Goal: Information Seeking & Learning: Learn about a topic

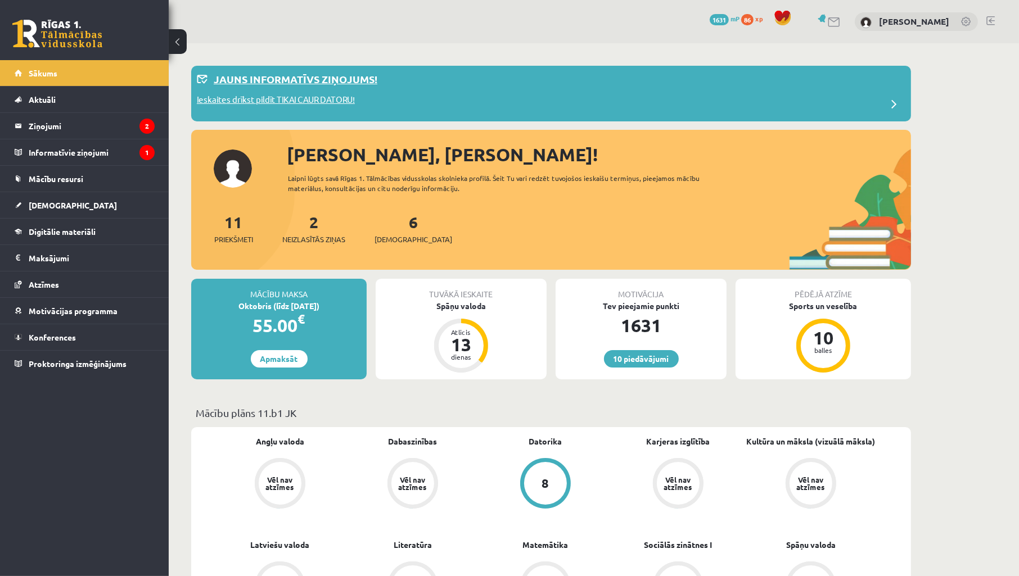
click at [325, 97] on p "Ieskaites drīkst pildīt TIKAI CAUR DATORU!" at bounding box center [276, 101] width 158 height 16
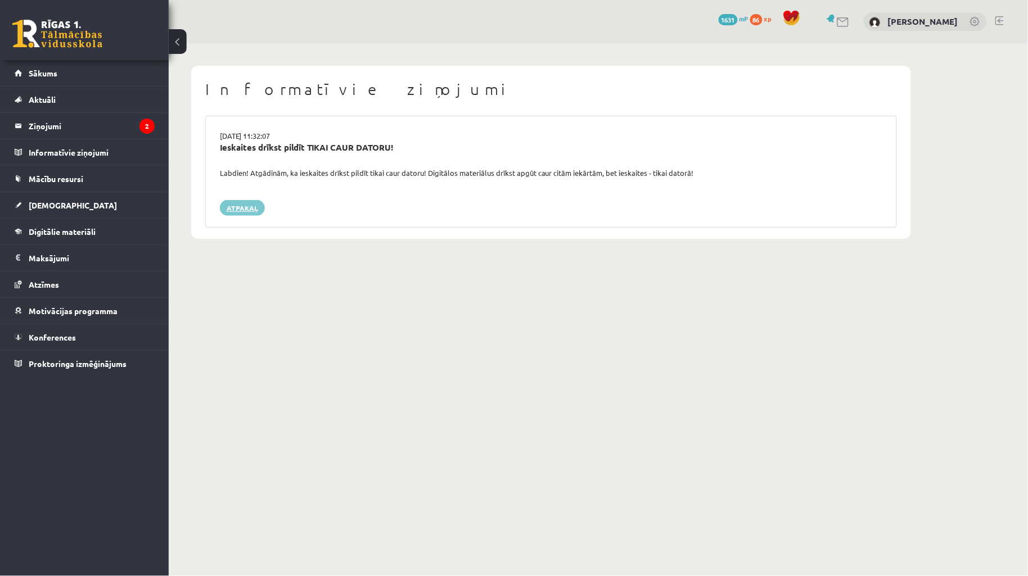
click at [235, 207] on link "Atpakaļ" at bounding box center [242, 208] width 45 height 16
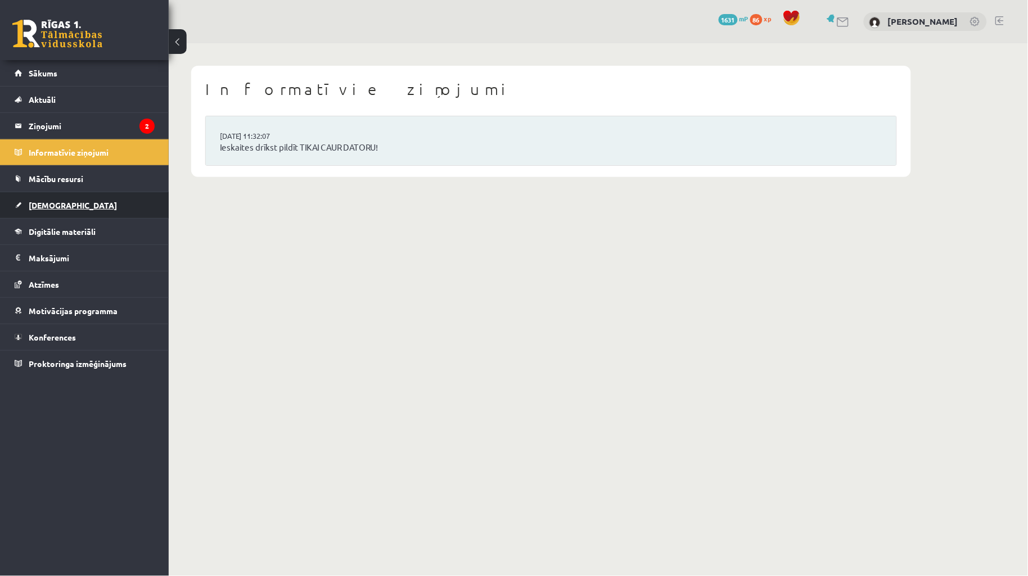
click at [52, 212] on link "[DEMOGRAPHIC_DATA]" at bounding box center [85, 205] width 140 height 26
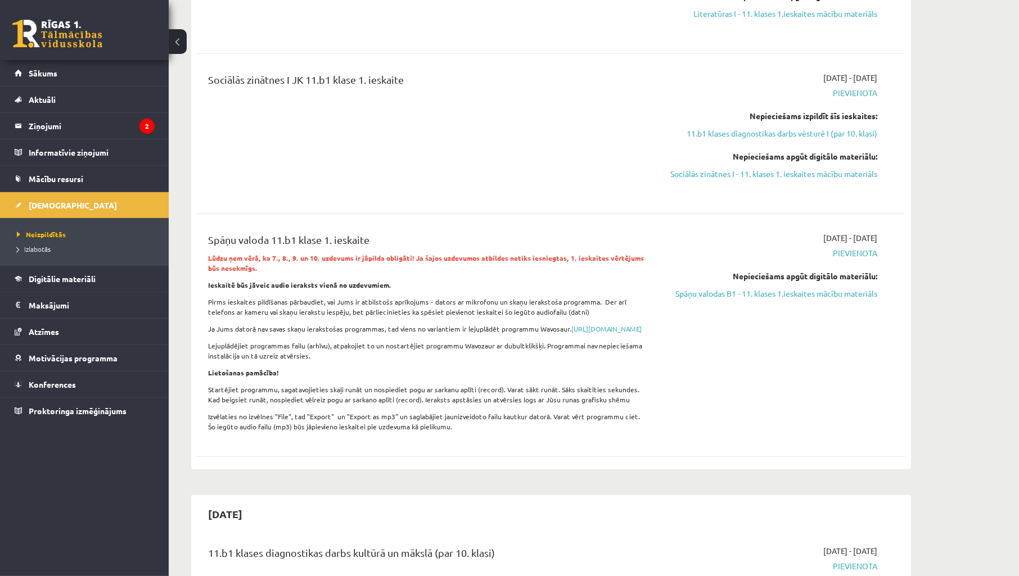
scroll to position [582, 0]
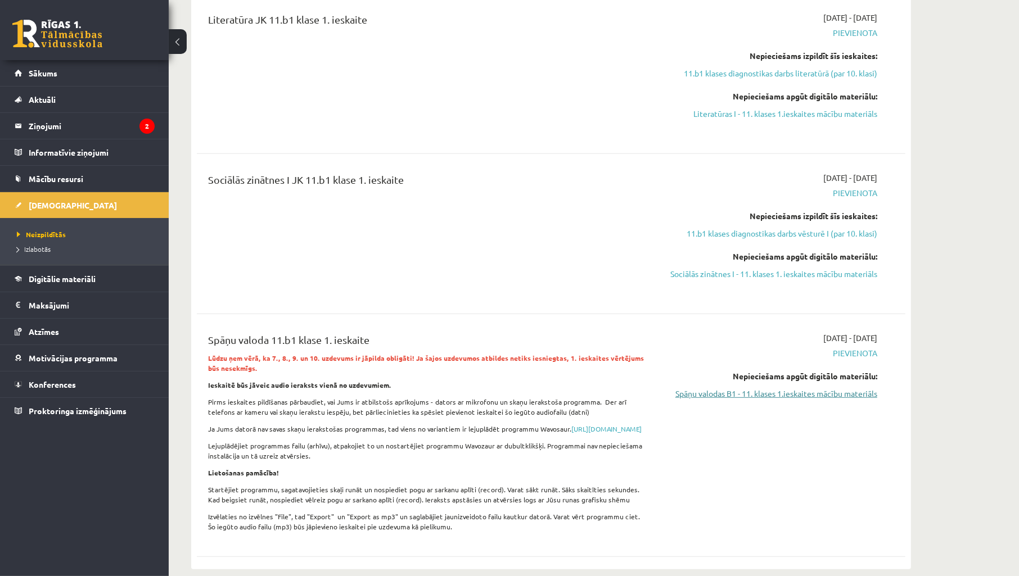
click at [821, 396] on link "Spāņu valodas B1 - 11. klases 1.ieskaites mācību materiāls" at bounding box center [771, 394] width 212 height 12
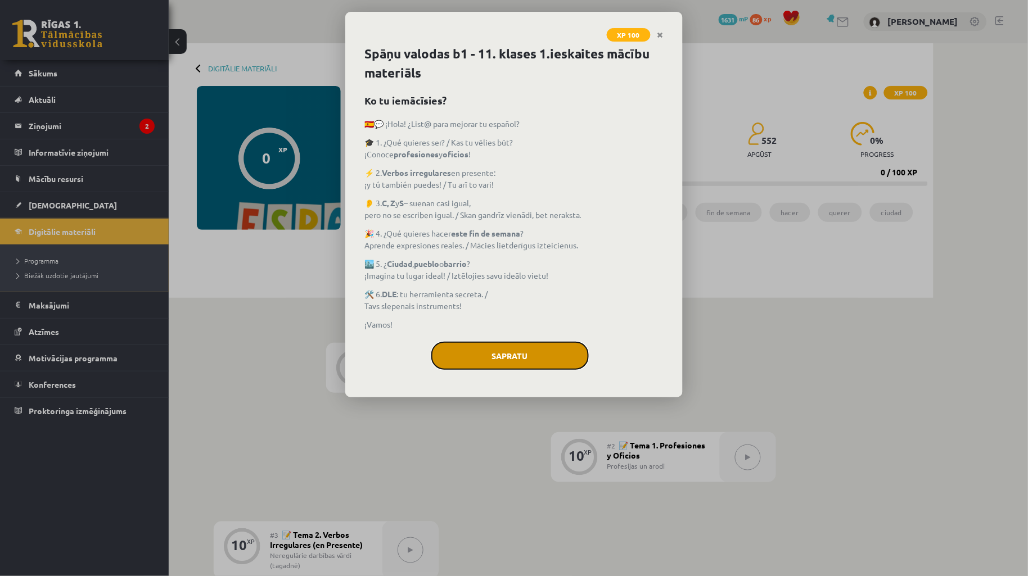
click at [547, 356] on button "Sapratu" at bounding box center [509, 356] width 157 height 28
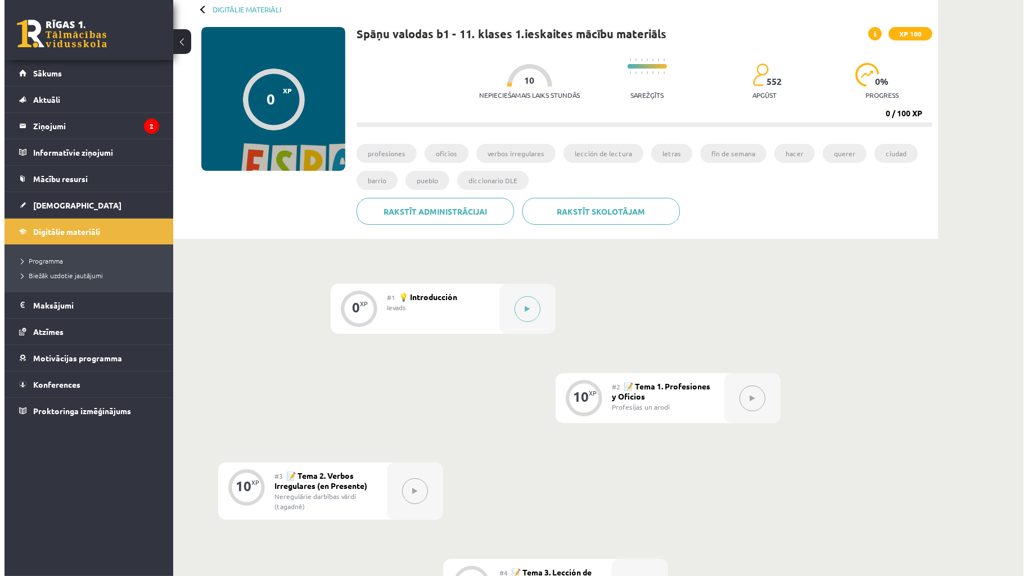
scroll to position [166, 0]
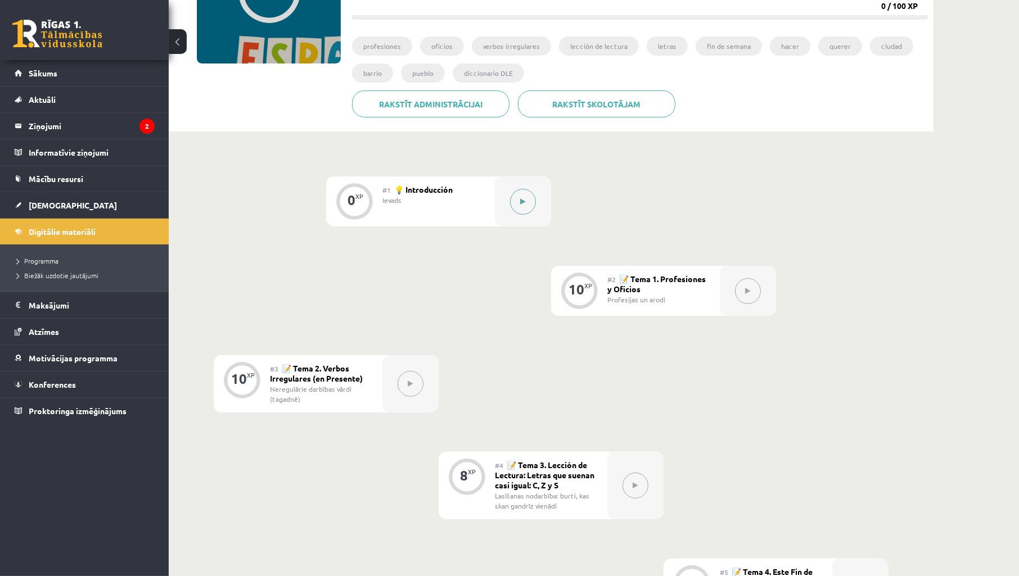
click at [523, 200] on icon at bounding box center [523, 201] width 5 height 7
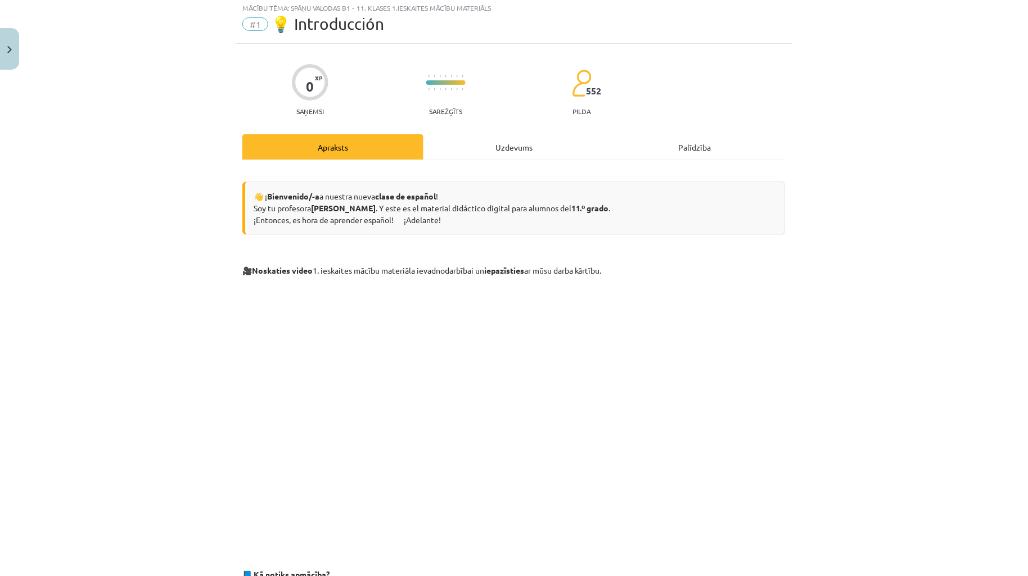
scroll to position [0, 0]
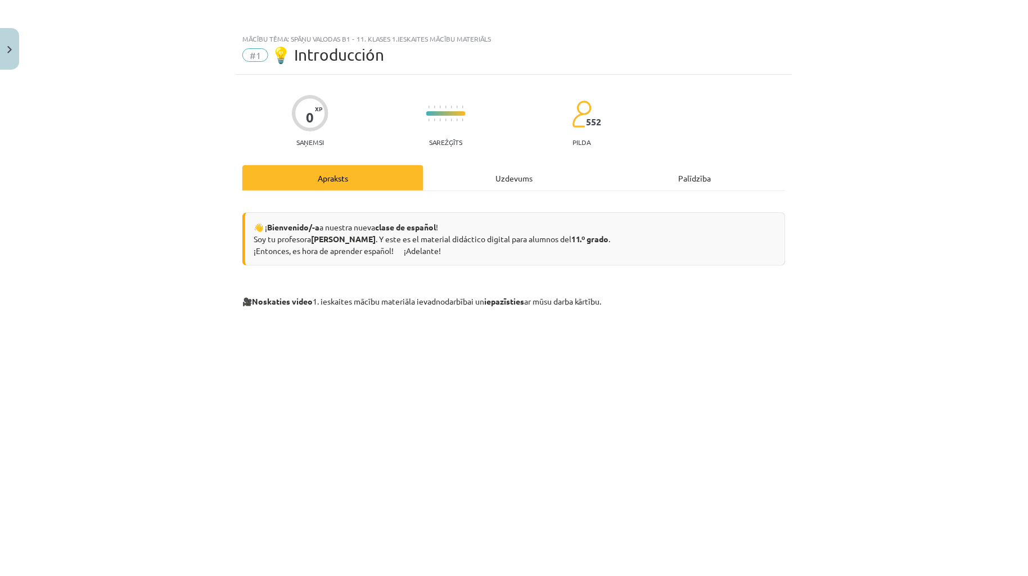
click at [486, 179] on div "Uzdevums" at bounding box center [513, 177] width 181 height 25
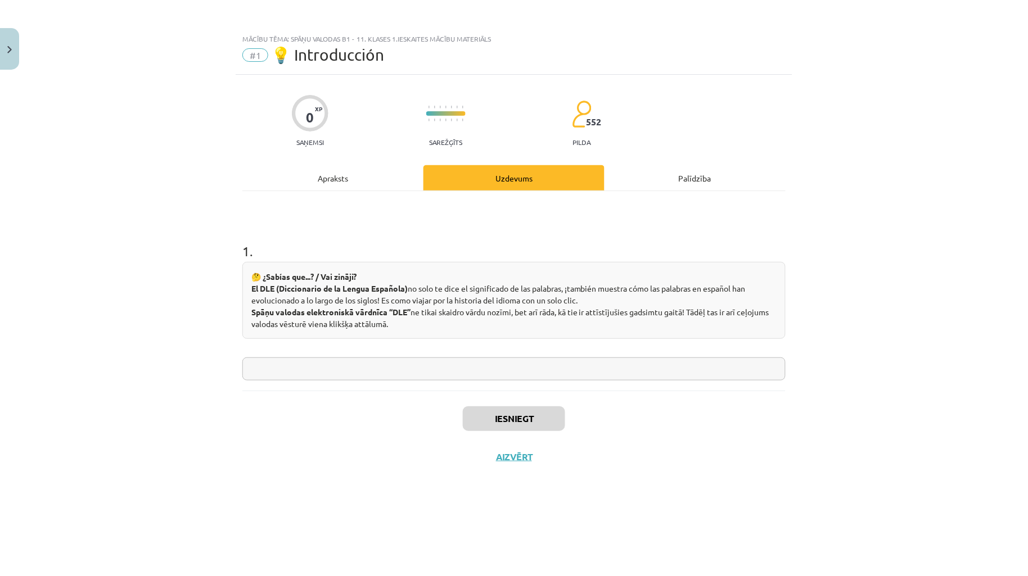
click at [508, 375] on input "text" at bounding box center [513, 368] width 543 height 23
type input "*"
click at [520, 419] on button "Iesniegt" at bounding box center [514, 418] width 102 height 25
click at [515, 465] on button "Nākamā nodarbība" at bounding box center [514, 464] width 110 height 26
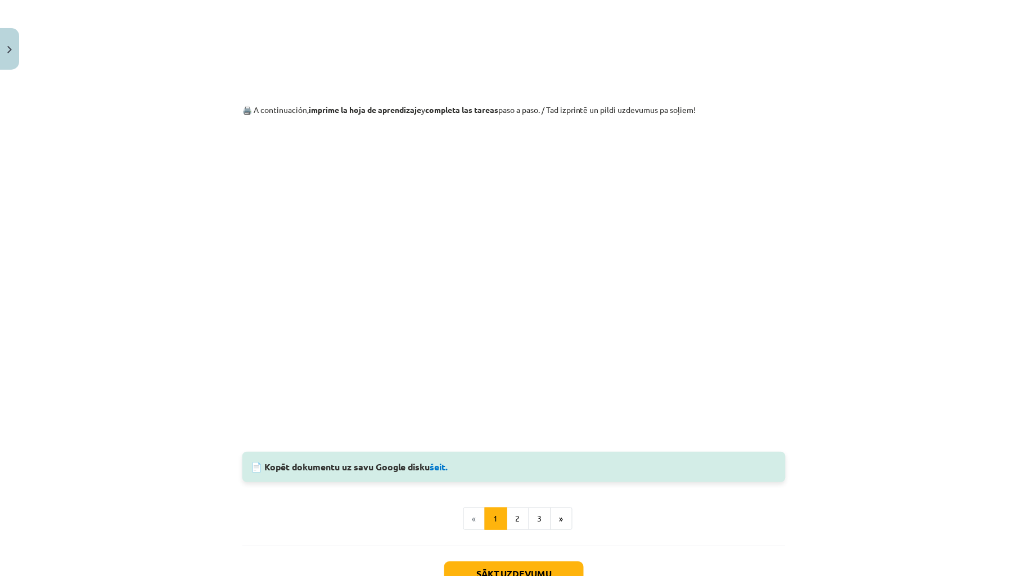
scroll to position [1053, 0]
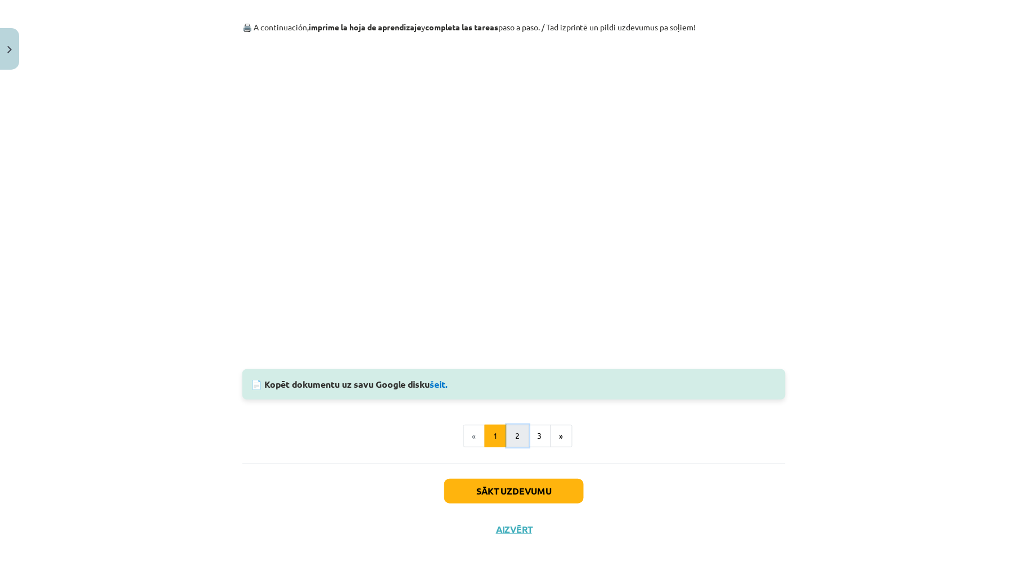
click at [512, 442] on button "2" at bounding box center [517, 436] width 22 height 22
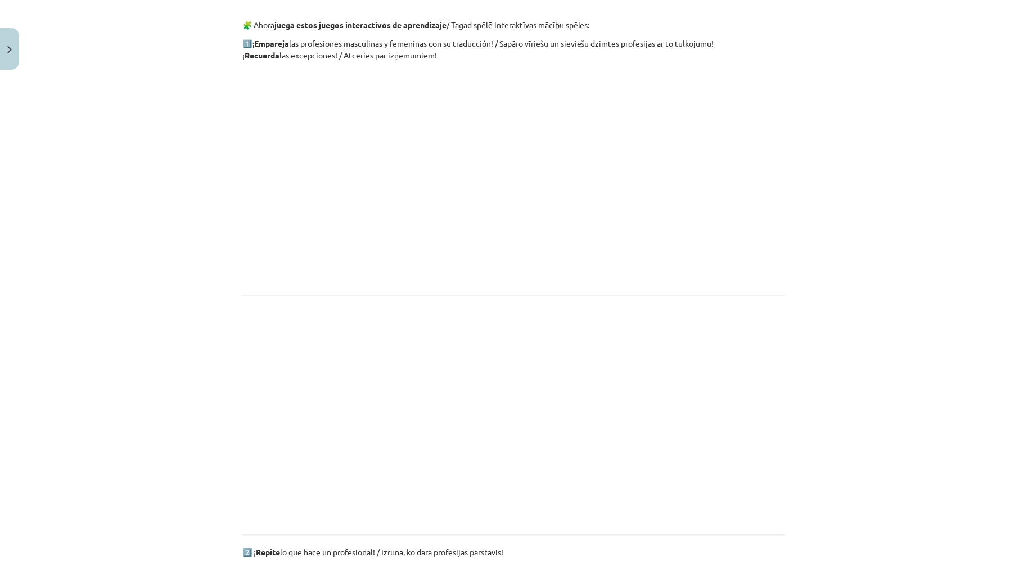
scroll to position [118, 0]
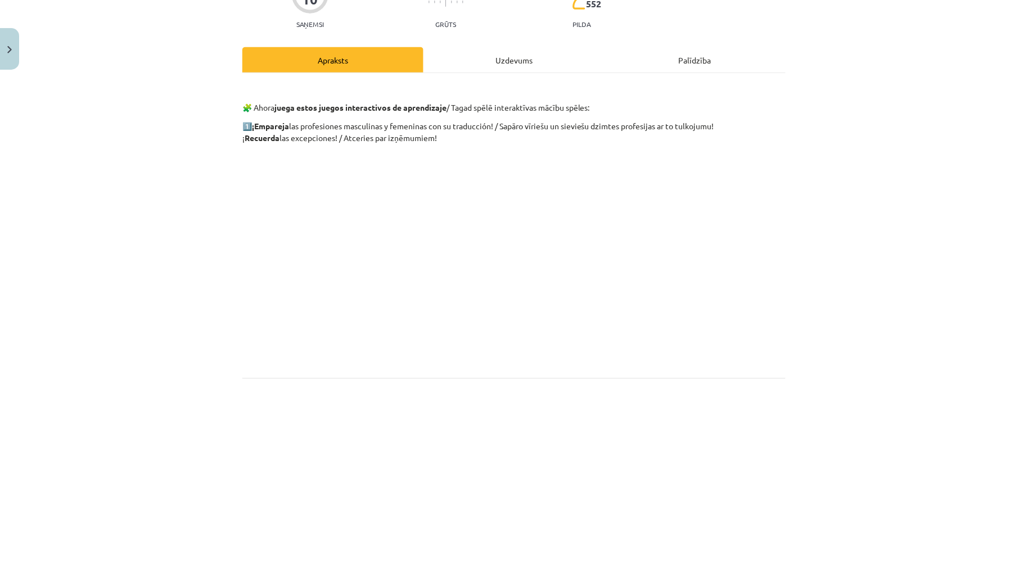
click at [497, 51] on div "Uzdevums" at bounding box center [513, 59] width 181 height 25
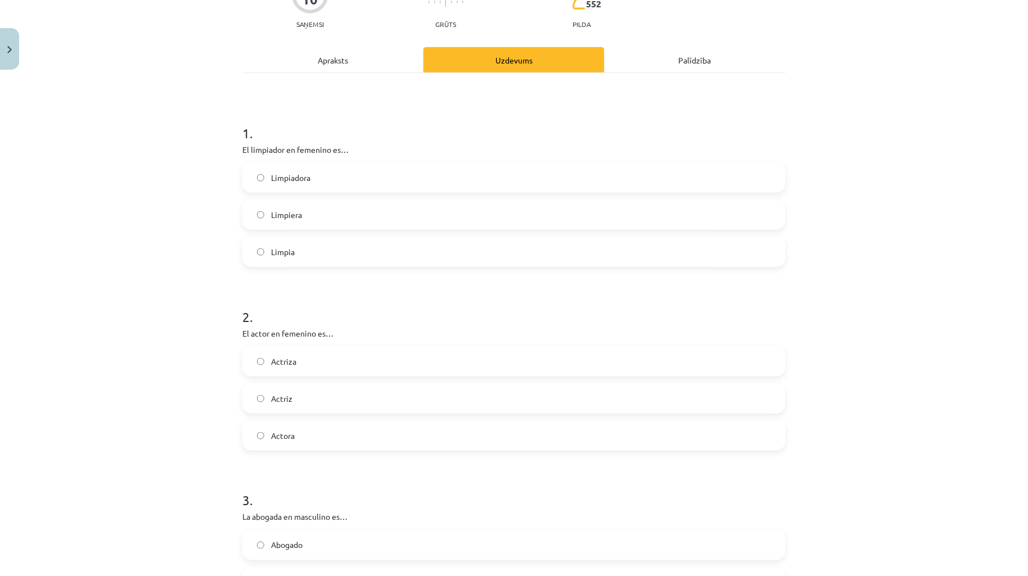
scroll to position [28, 0]
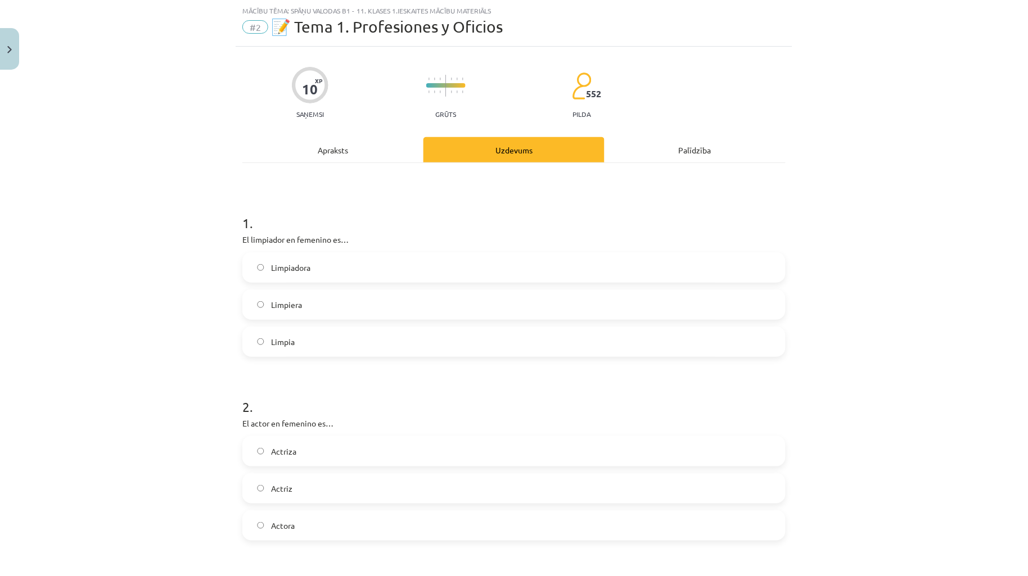
click at [374, 148] on div "Apraksts" at bounding box center [332, 149] width 181 height 25
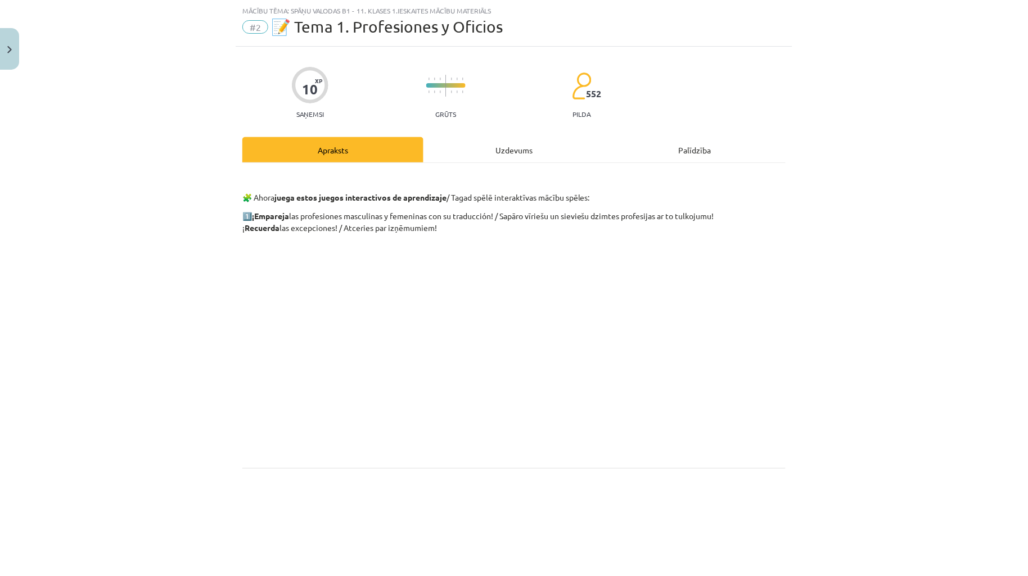
click at [526, 156] on div "Uzdevums" at bounding box center [513, 149] width 181 height 25
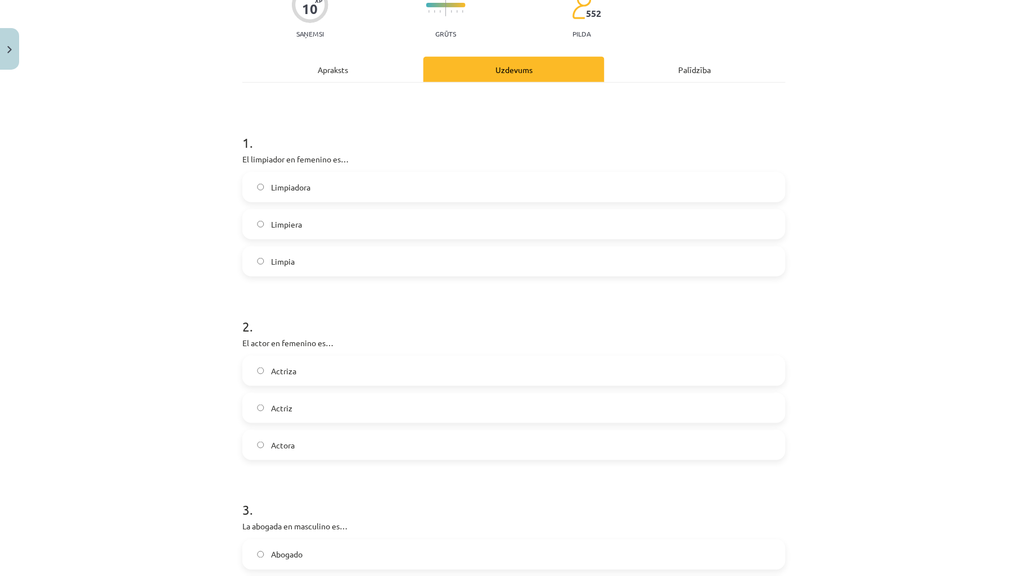
scroll to position [0, 0]
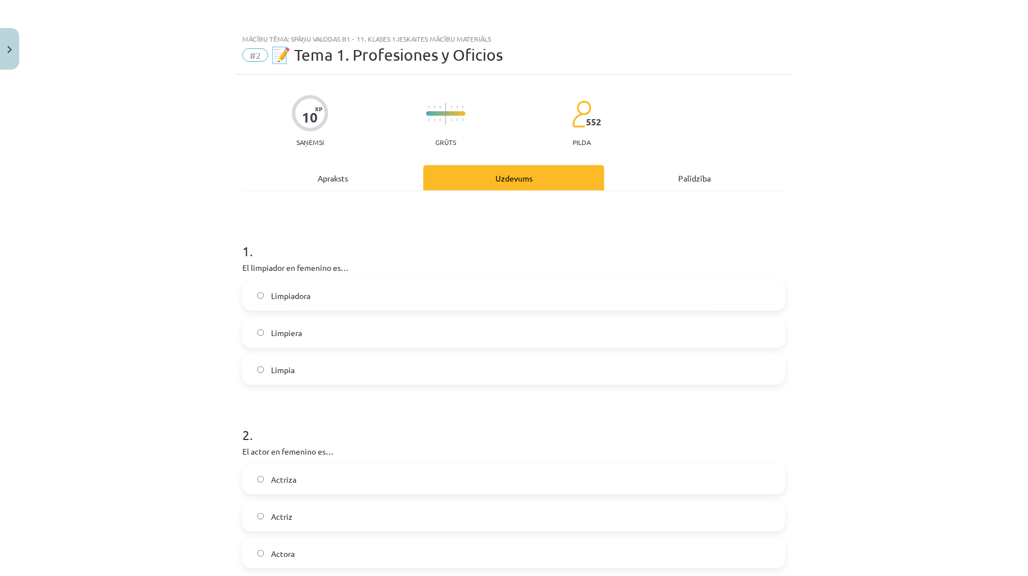
click at [313, 171] on div "Apraksts" at bounding box center [332, 177] width 181 height 25
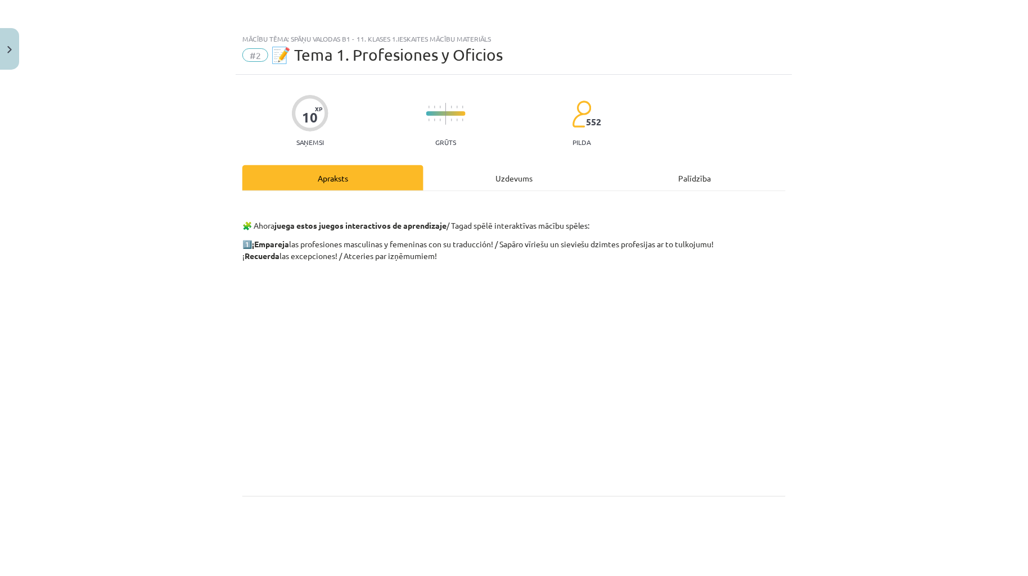
scroll to position [28, 0]
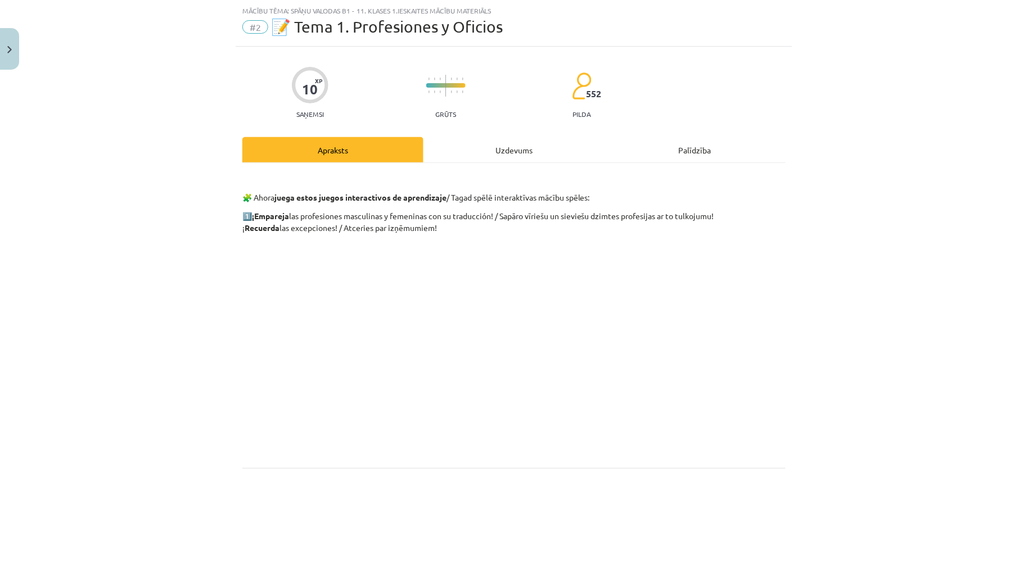
click at [521, 147] on div "Uzdevums" at bounding box center [513, 149] width 181 height 25
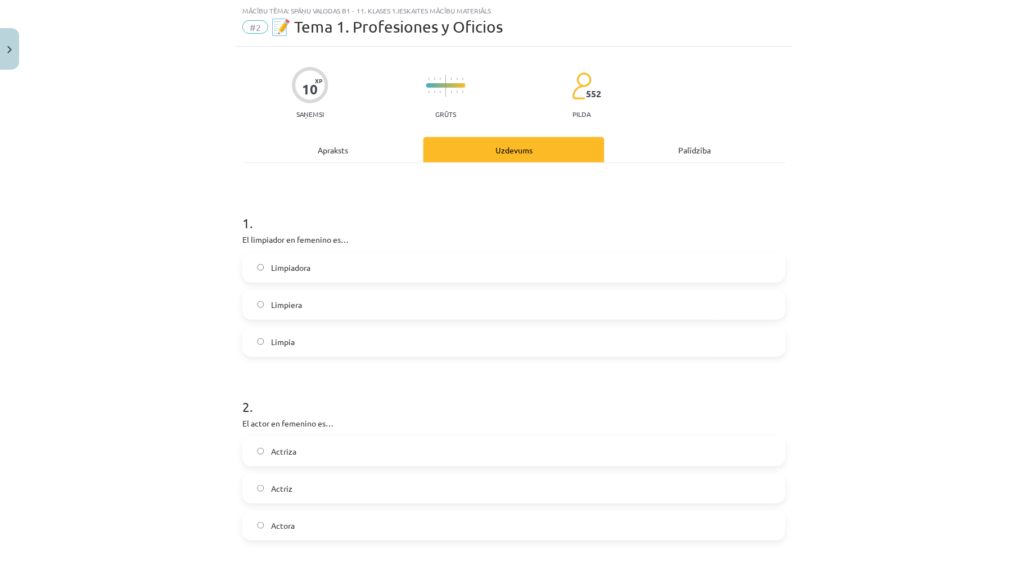
click at [337, 153] on div "Apraksts" at bounding box center [332, 149] width 181 height 25
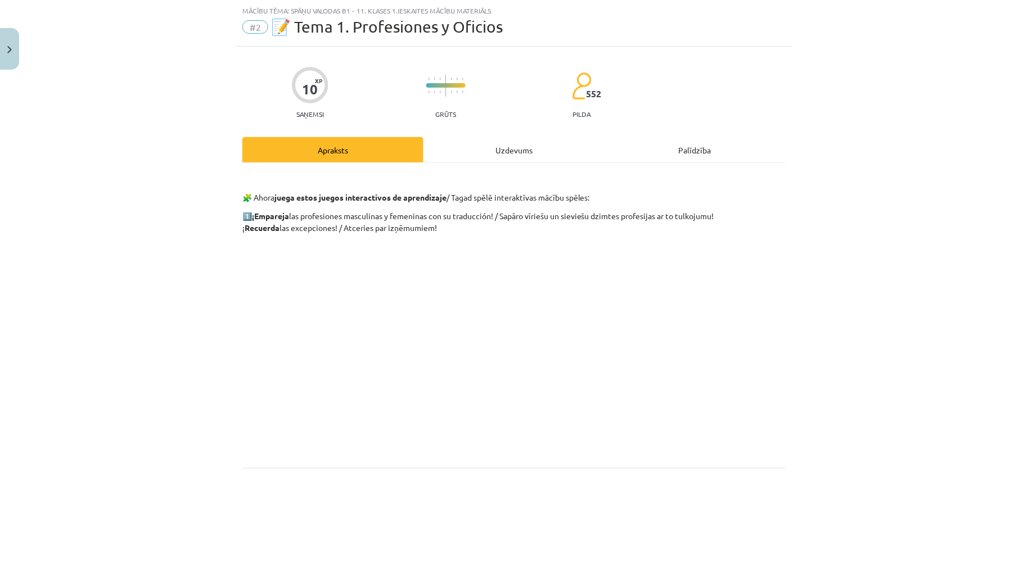
click at [480, 159] on div "Uzdevums" at bounding box center [513, 149] width 181 height 25
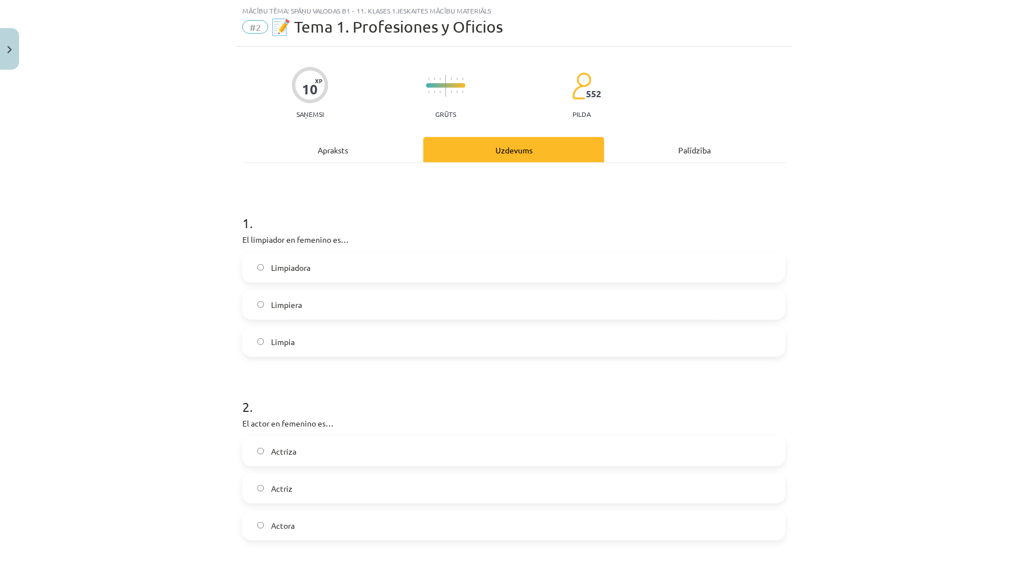
click at [311, 156] on div "Apraksts" at bounding box center [332, 149] width 181 height 25
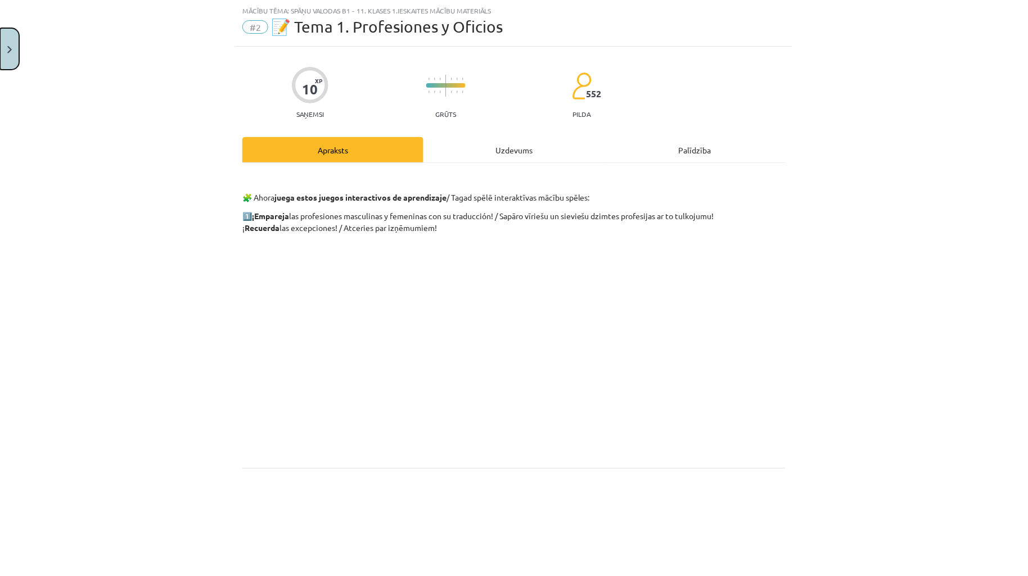
click at [9, 58] on button "Close" at bounding box center [9, 49] width 19 height 42
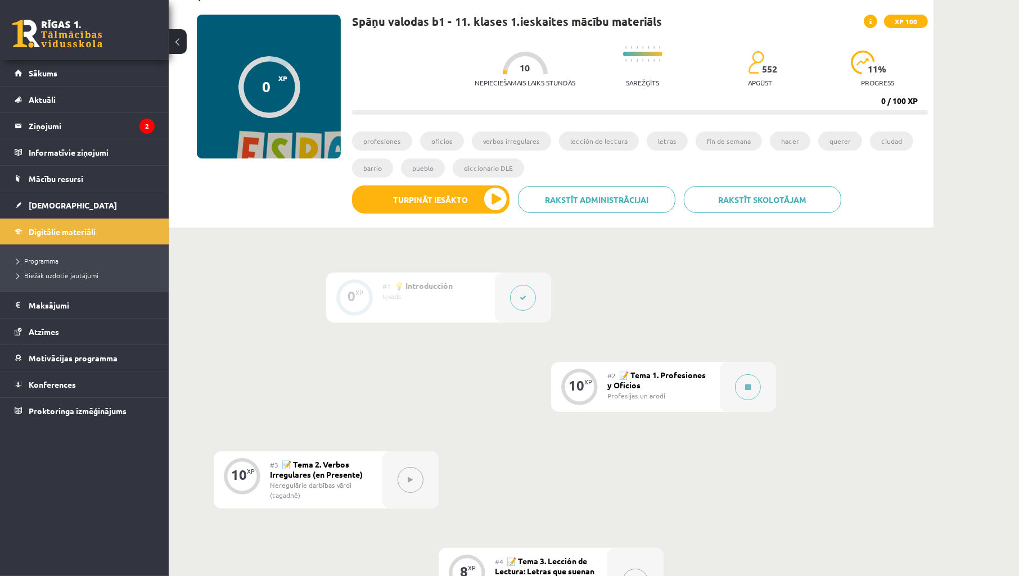
scroll to position [0, 0]
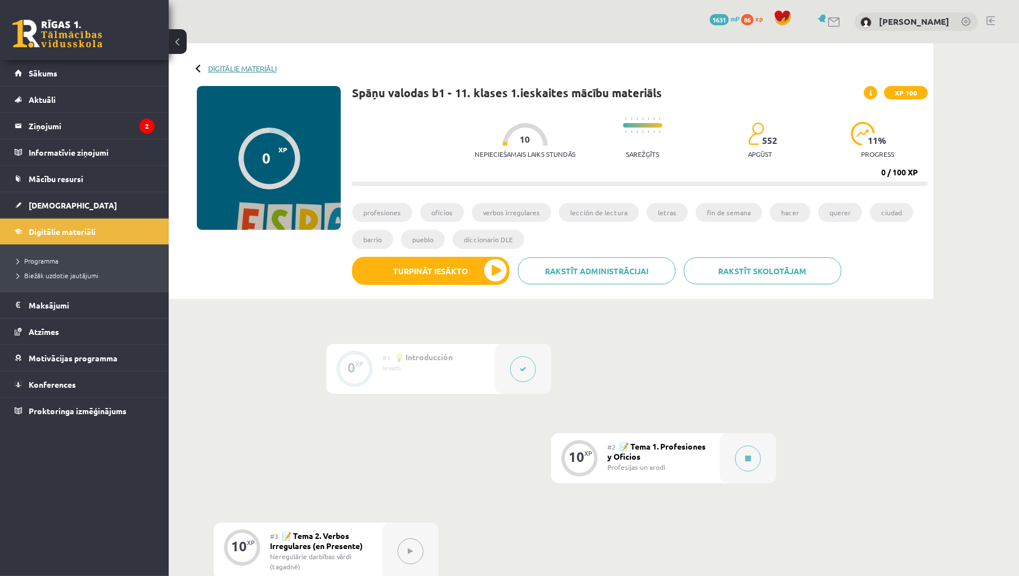
click at [229, 69] on link "Digitālie materiāli" at bounding box center [242, 68] width 69 height 8
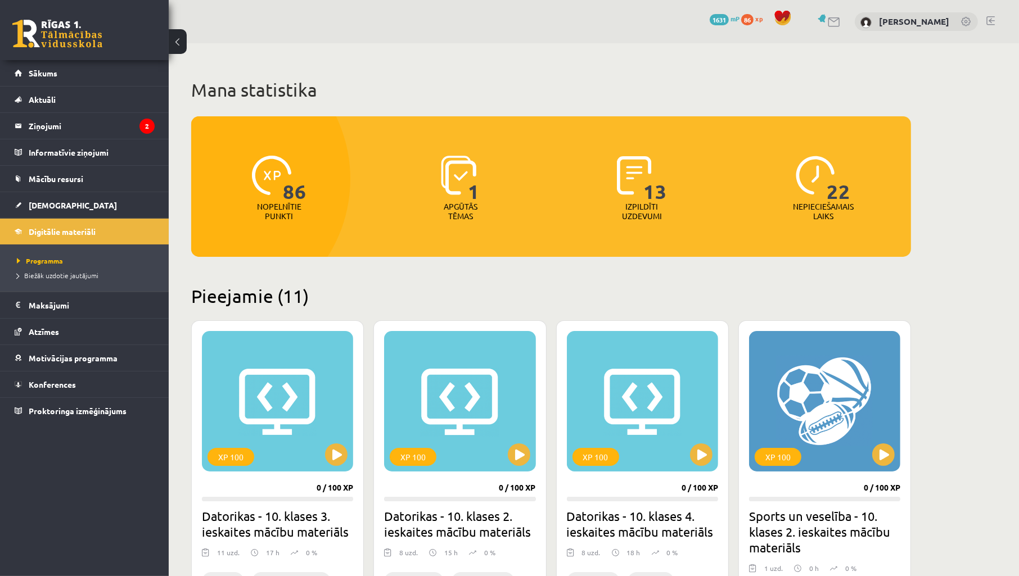
drag, startPoint x: 936, startPoint y: 214, endPoint x: 861, endPoint y: 202, distance: 76.2
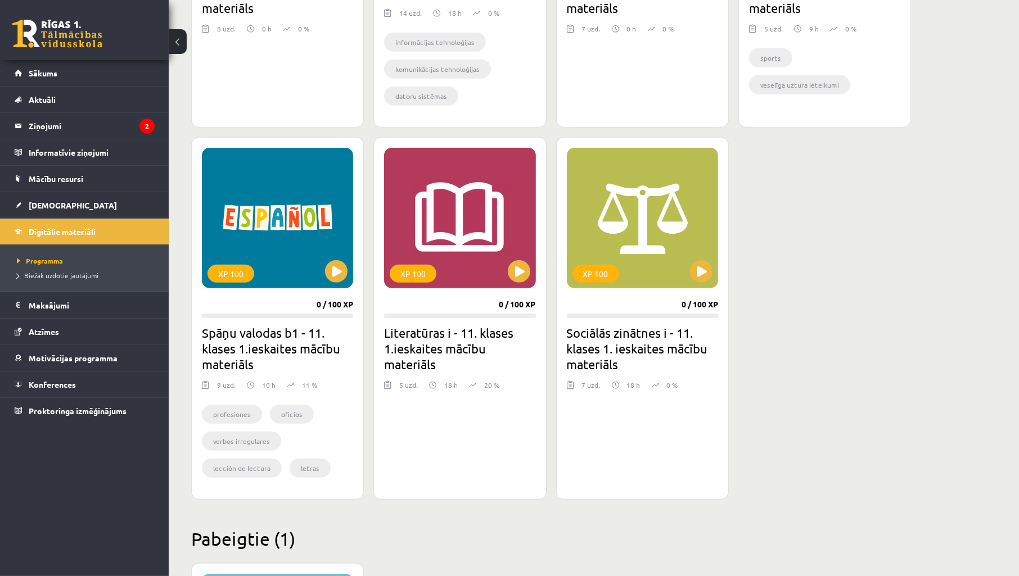
scroll to position [916, 0]
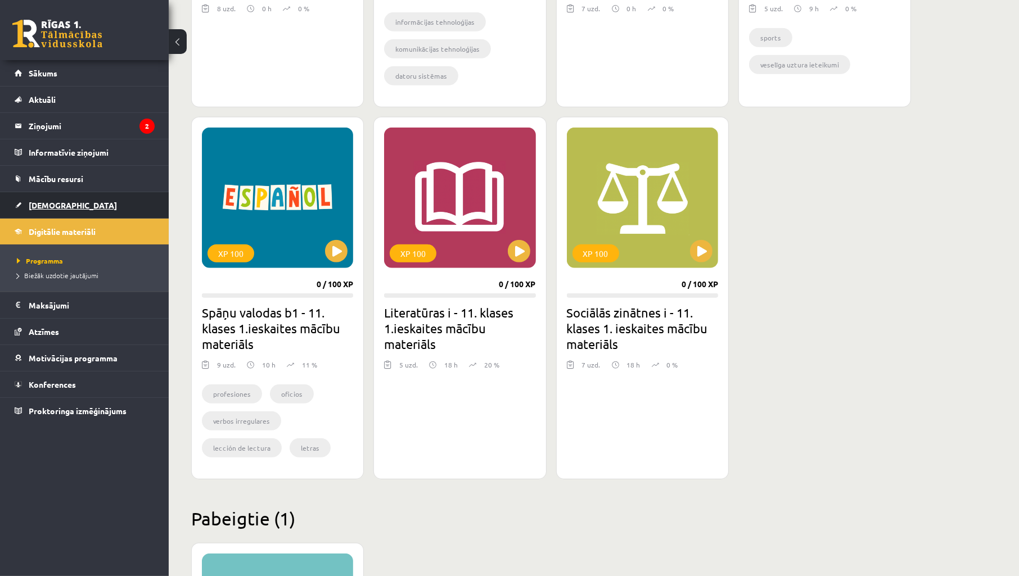
click at [31, 204] on span "[DEMOGRAPHIC_DATA]" at bounding box center [73, 205] width 88 height 10
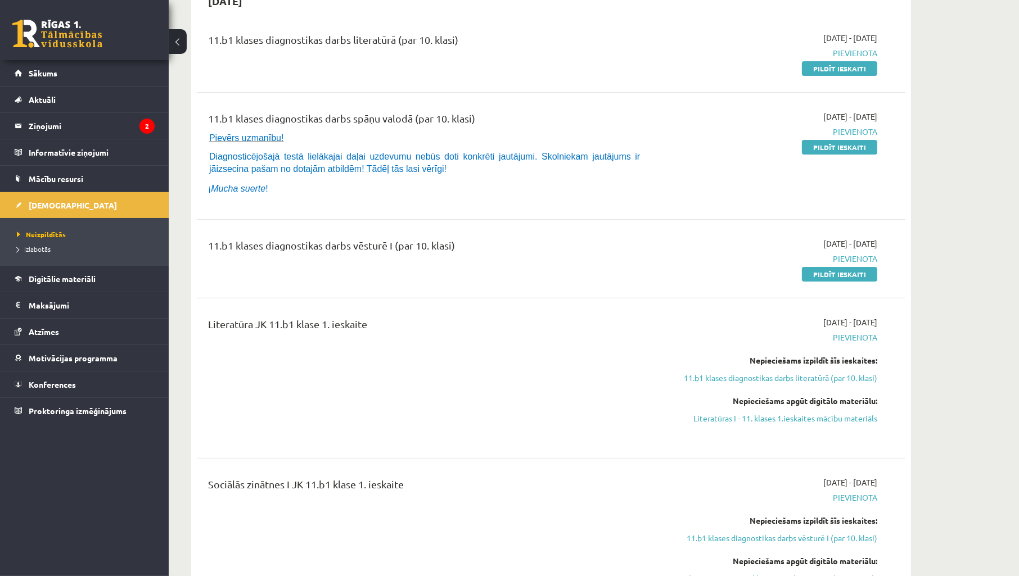
scroll to position [250, 0]
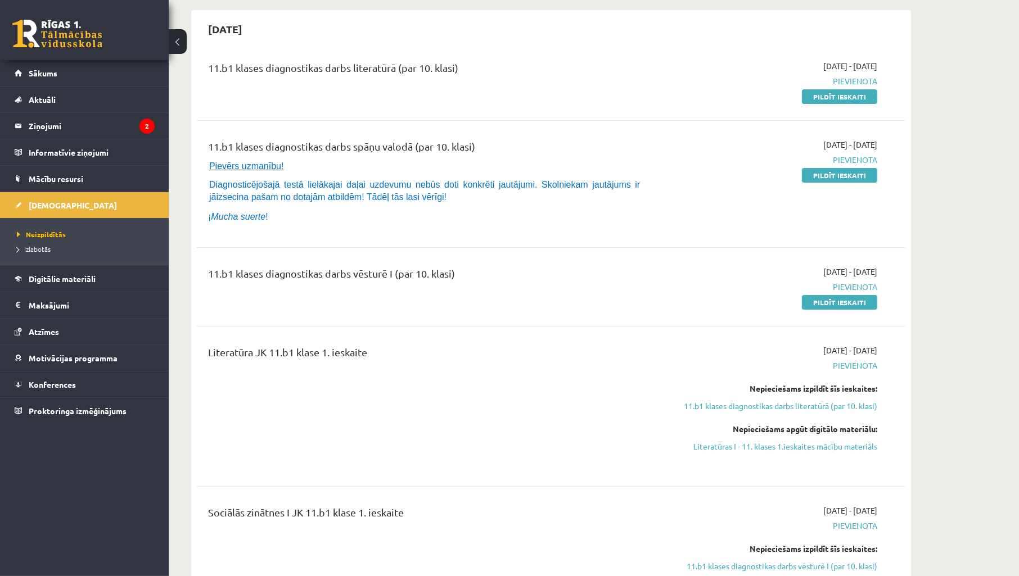
click at [890, 201] on div "11.b1 klases diagnostikas darbs spāņu valodā (par 10. klasi) Pievērs uzmanību! …" at bounding box center [551, 184] width 686 height 90
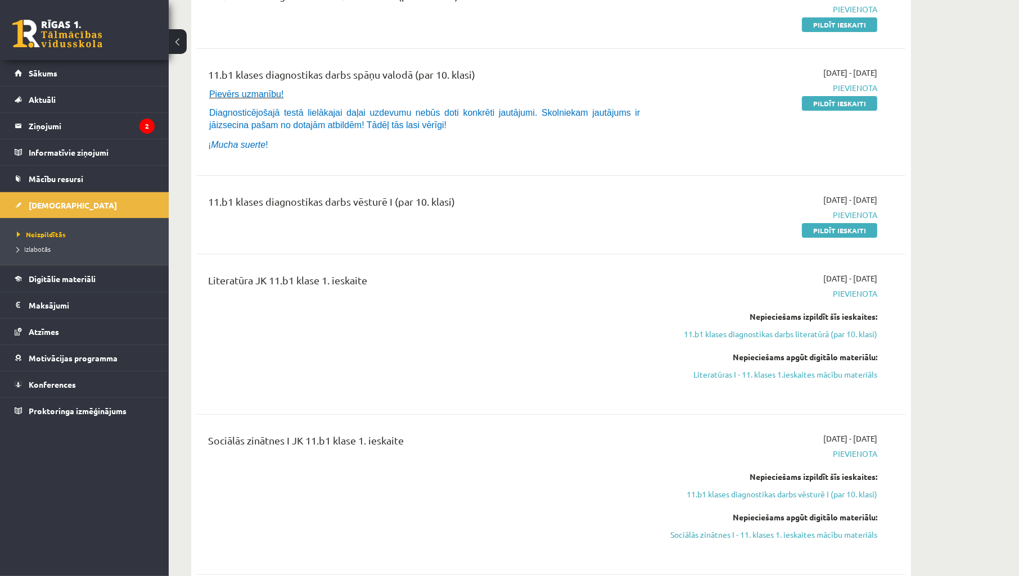
scroll to position [417, 0]
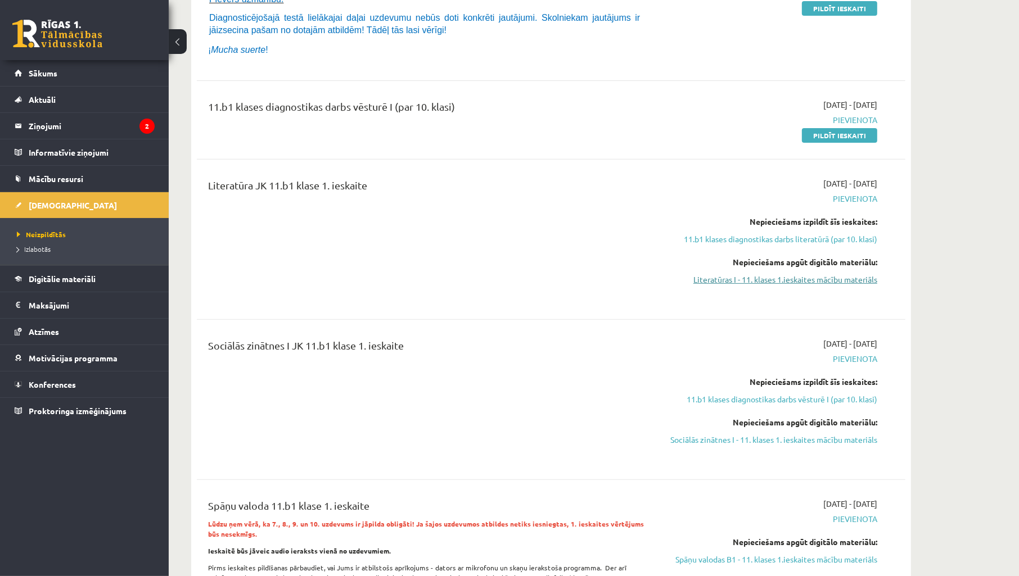
click at [819, 274] on link "Literatūras I - 11. klases 1.ieskaites mācību materiāls" at bounding box center [771, 280] width 212 height 12
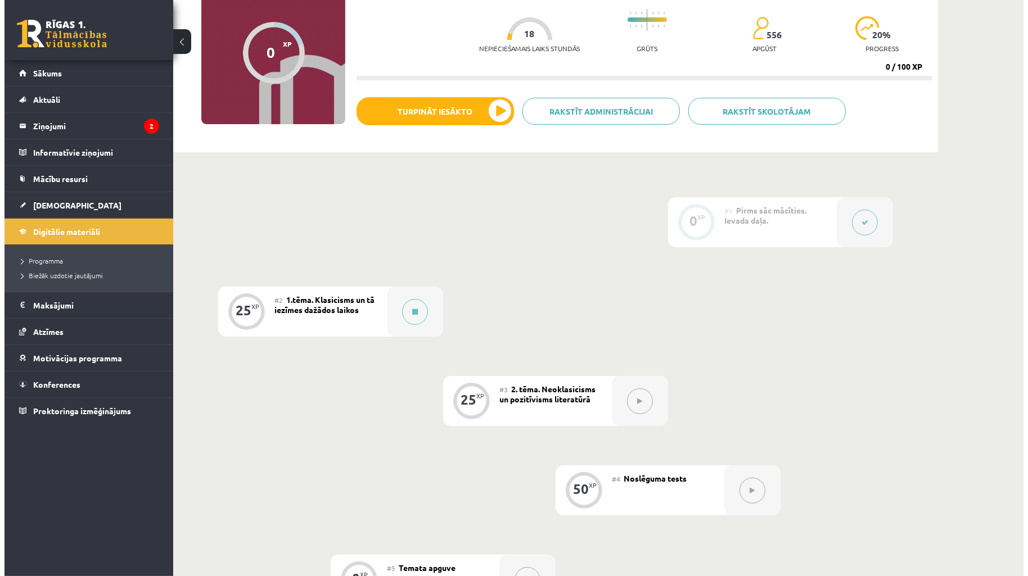
scroll to position [166, 0]
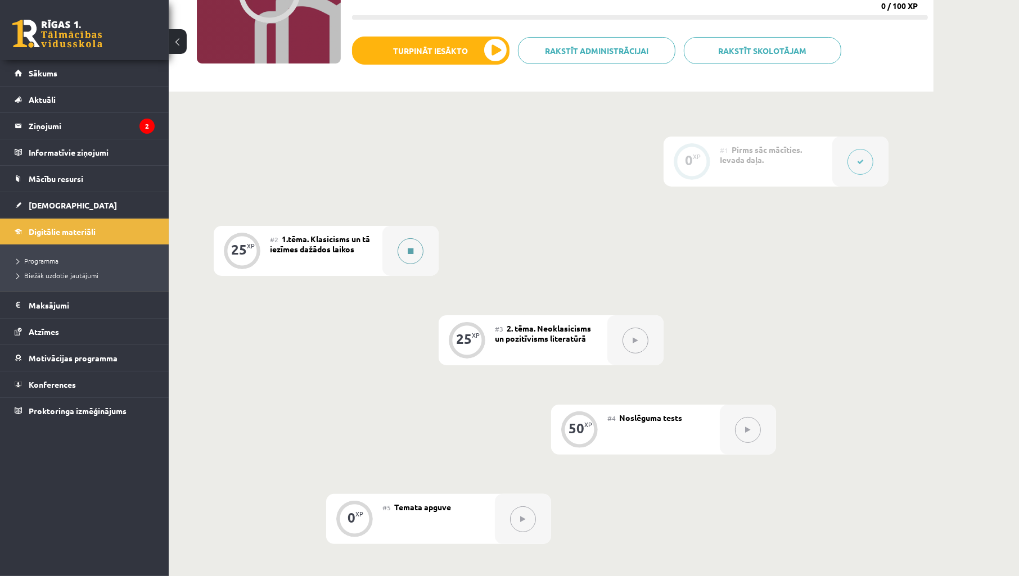
click at [409, 256] on button at bounding box center [410, 251] width 26 height 26
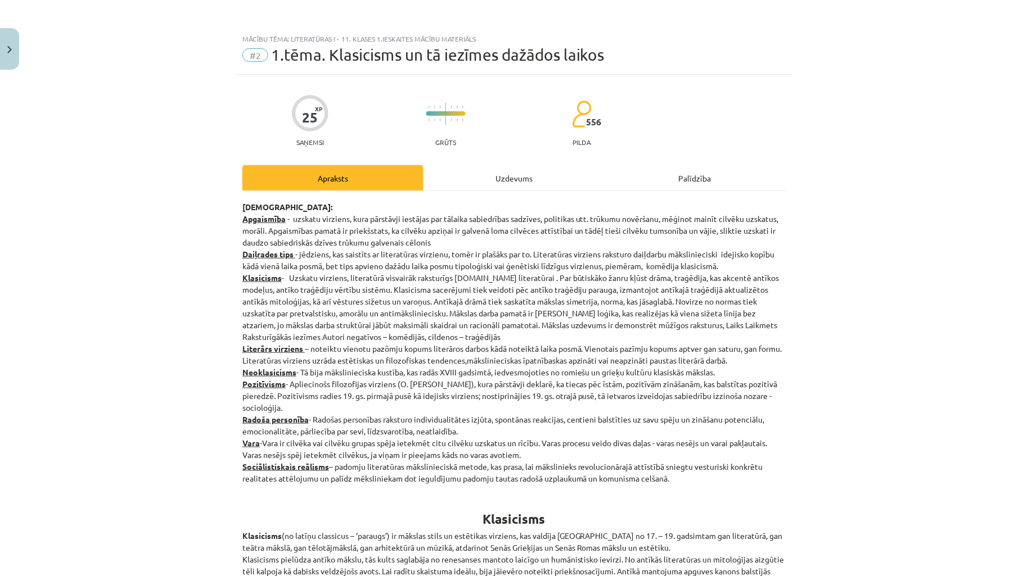
click at [523, 184] on div "Uzdevums" at bounding box center [513, 177] width 181 height 25
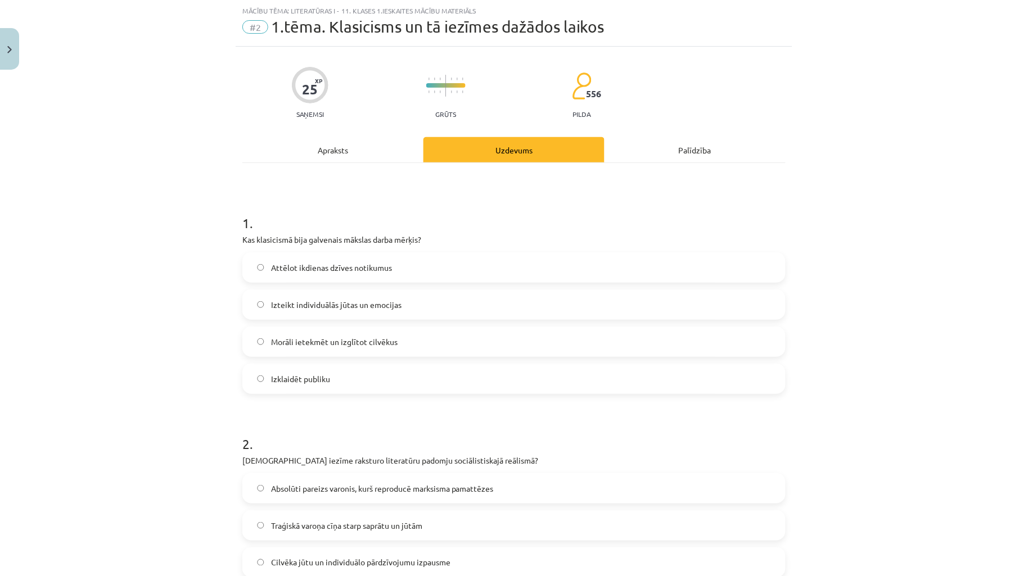
click at [342, 141] on div "Apraksts" at bounding box center [332, 149] width 181 height 25
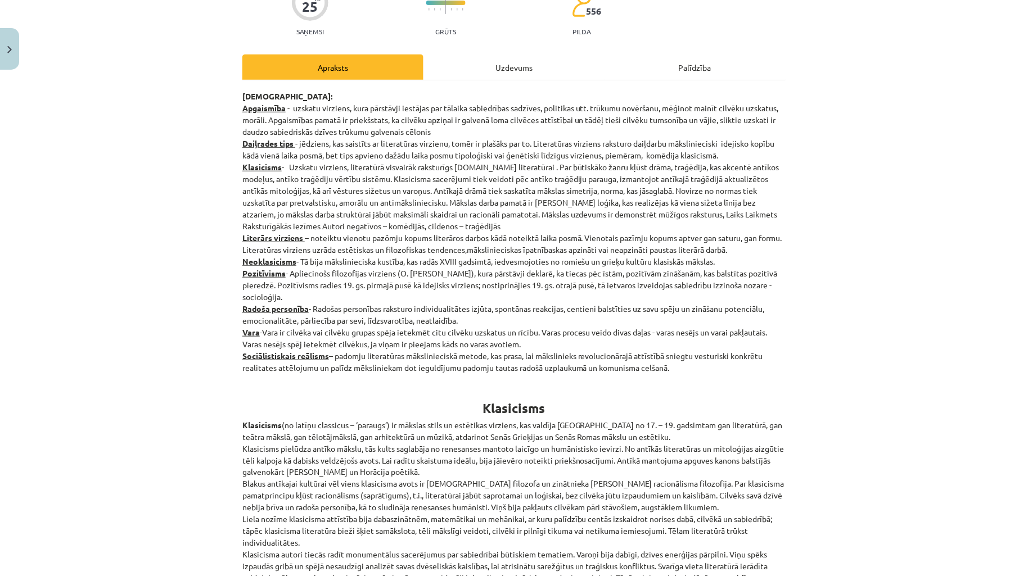
scroll to position [361, 0]
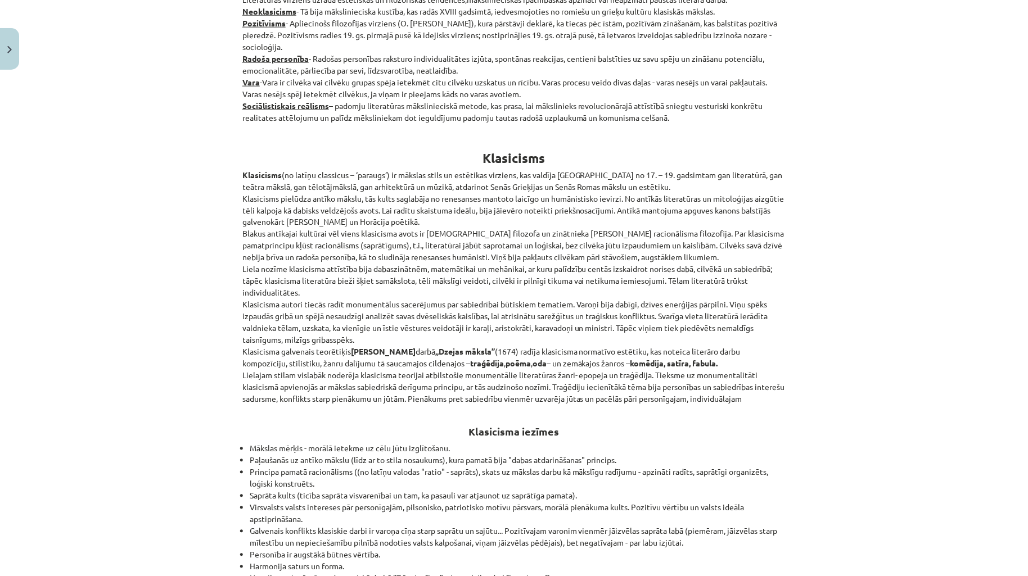
click at [872, 184] on div "Mācību tēma: Literatūras i - 11. klases 1.ieskaites mācību materiāls #2 1.tēma.…" at bounding box center [514, 288] width 1028 height 576
click at [894, 240] on div "Mācību tēma: Literatūras i - 11. klases 1.ieskaites mācību materiāls #2 1.tēma.…" at bounding box center [514, 288] width 1028 height 576
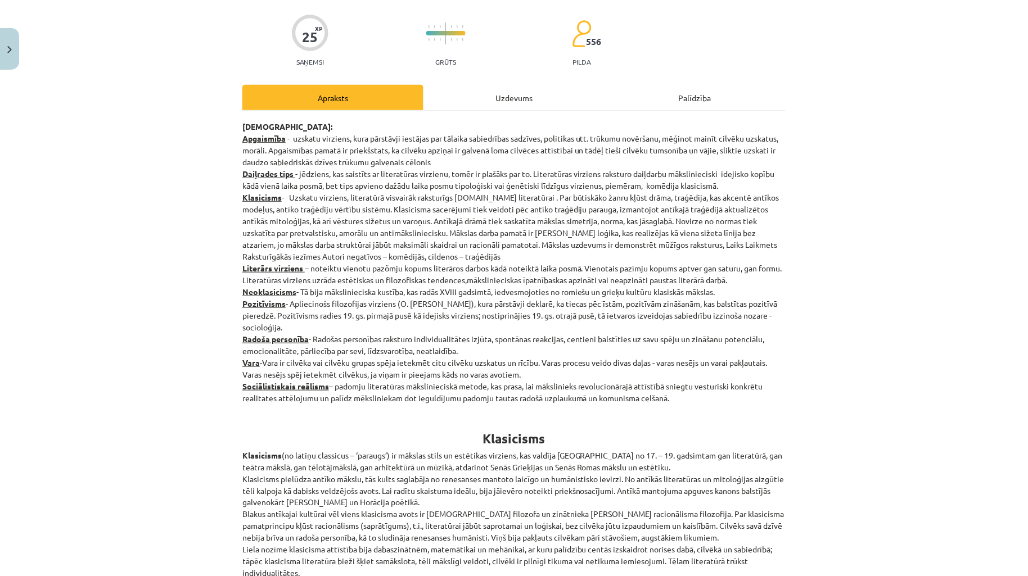
scroll to position [0, 0]
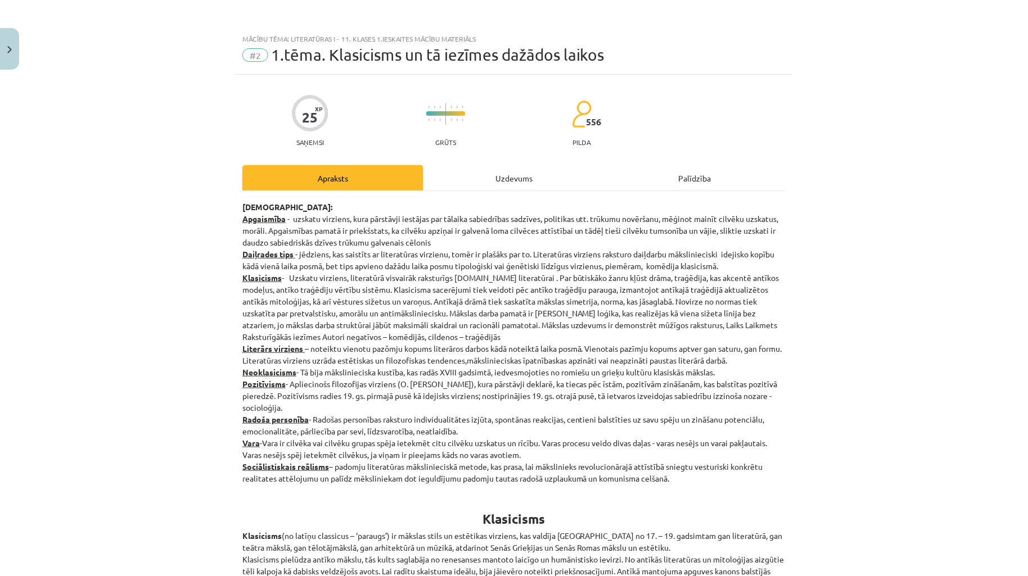
click at [473, 176] on div "Uzdevums" at bounding box center [513, 177] width 181 height 25
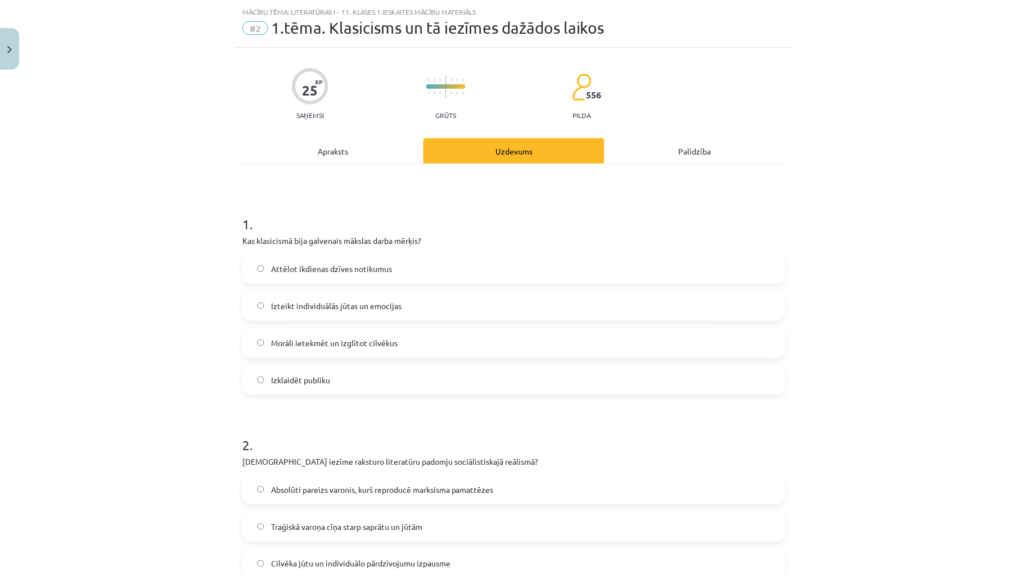
scroll to position [28, 0]
click at [338, 162] on div "Apraksts" at bounding box center [332, 149] width 181 height 25
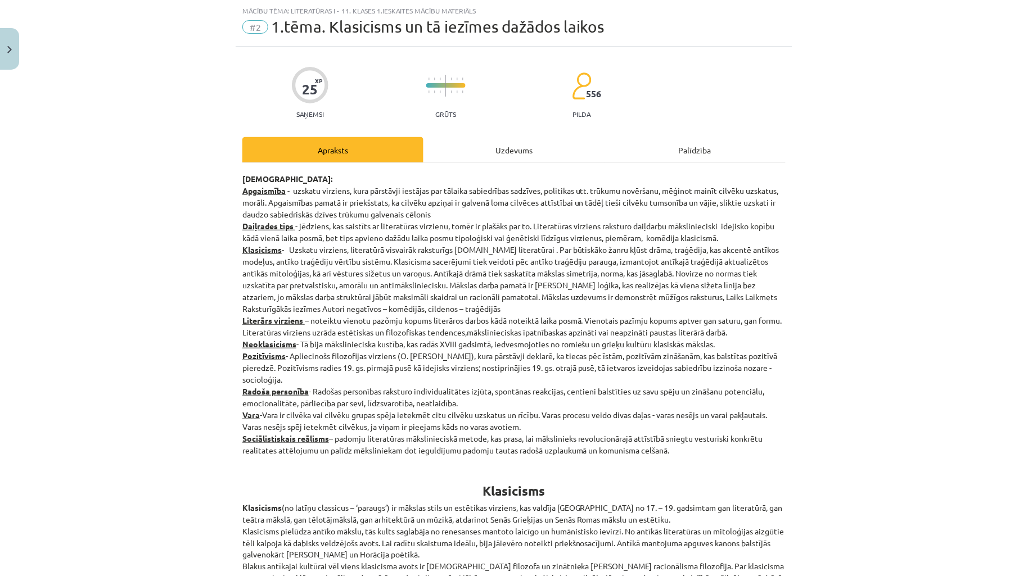
click at [559, 152] on div "Uzdevums" at bounding box center [513, 149] width 181 height 25
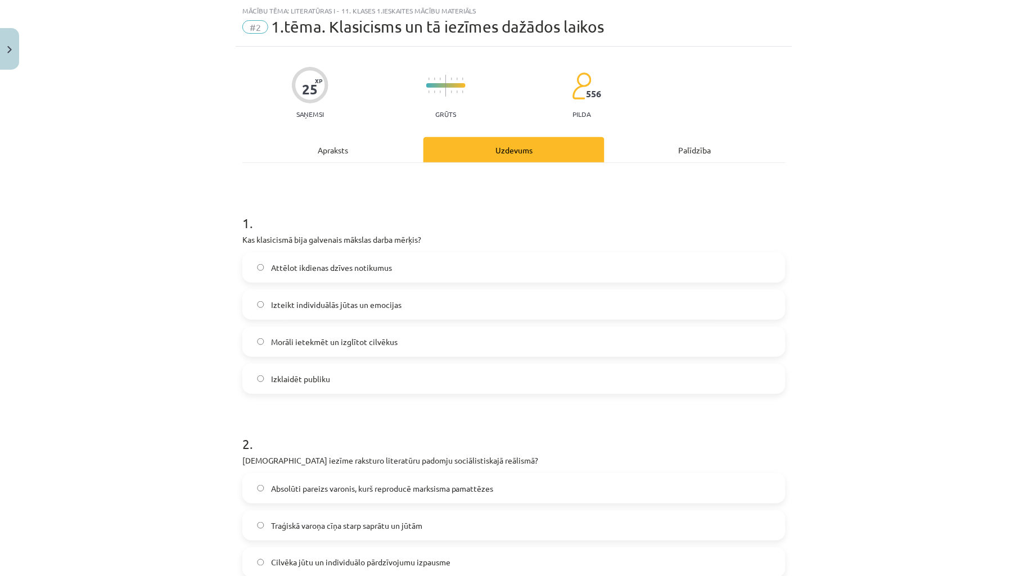
click at [447, 316] on label "Izteikt individuālās jūtas un emocijas" at bounding box center [513, 305] width 541 height 28
click at [392, 158] on div "Apraksts" at bounding box center [332, 149] width 181 height 25
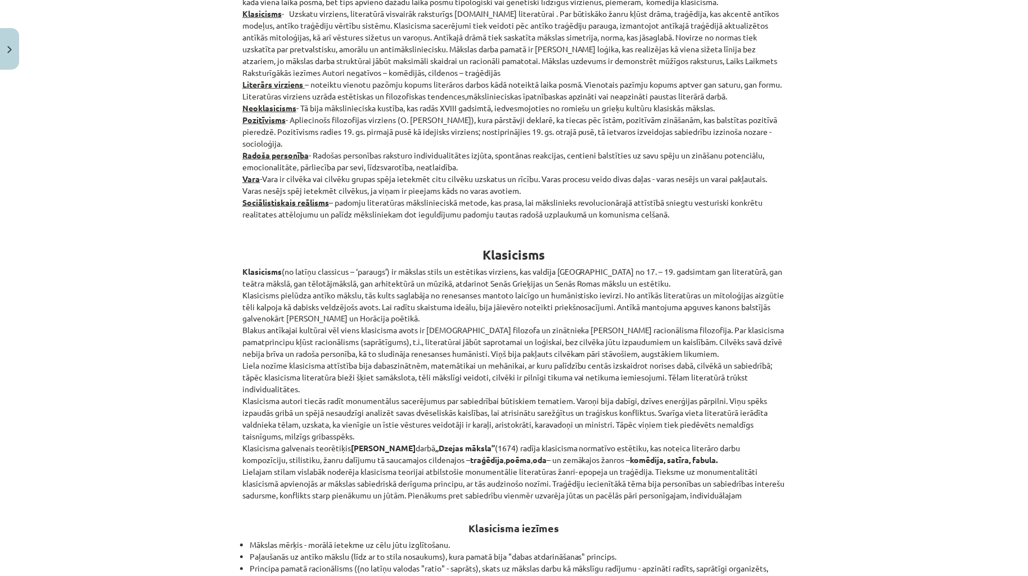
scroll to position [111, 0]
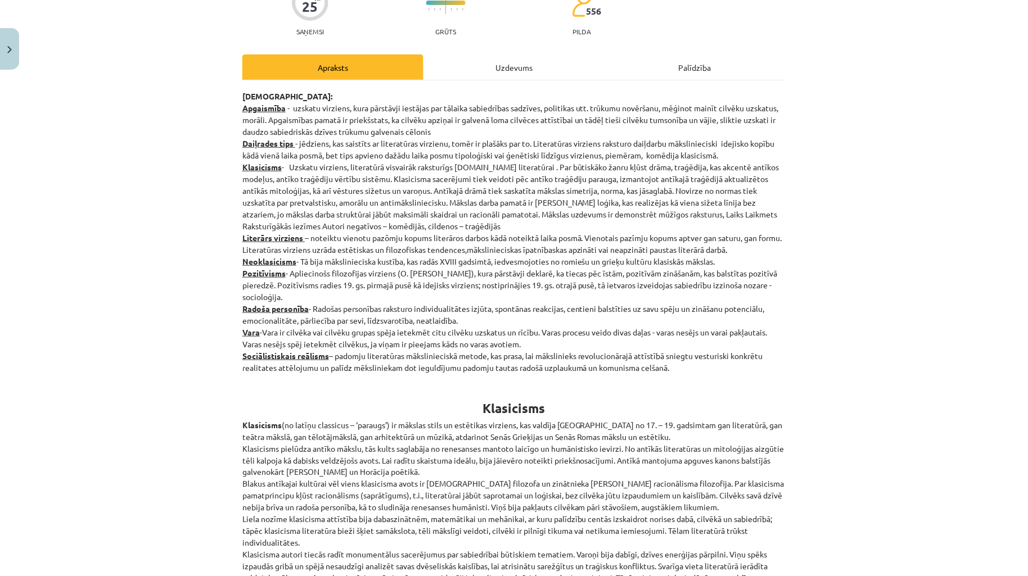
click at [478, 62] on div "Uzdevums" at bounding box center [513, 67] width 181 height 25
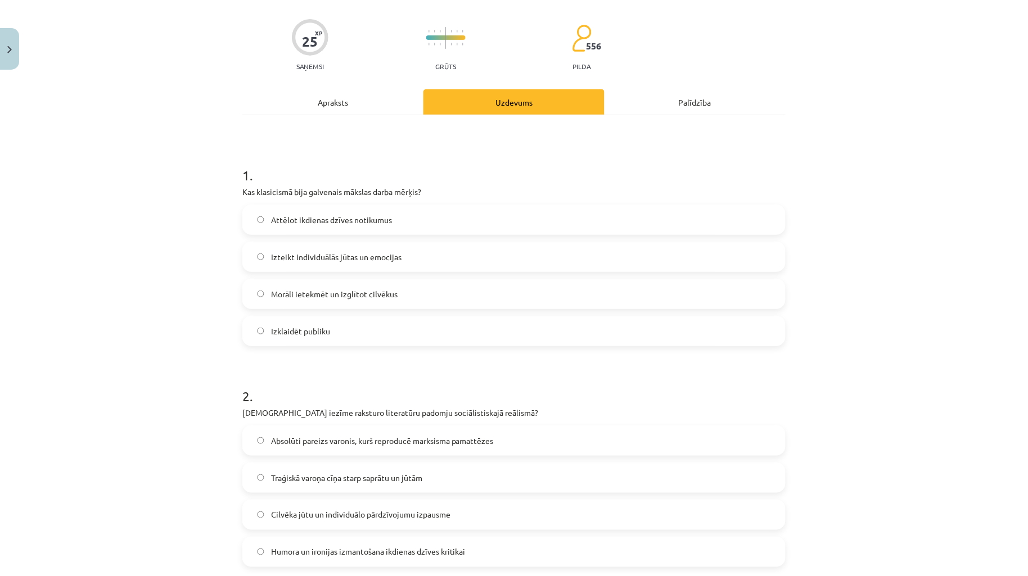
scroll to position [0, 0]
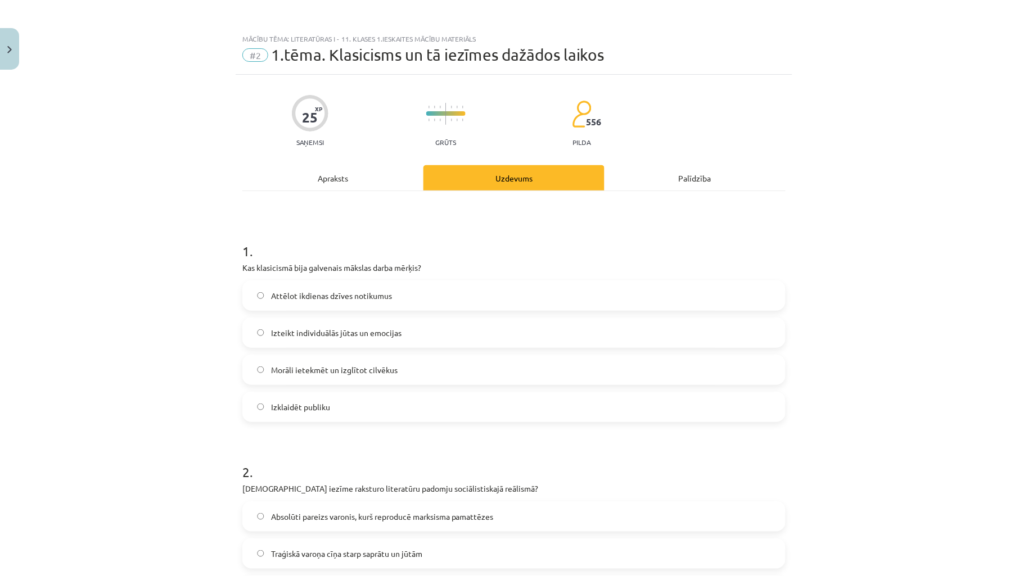
click at [322, 182] on div "Apraksts" at bounding box center [332, 177] width 181 height 25
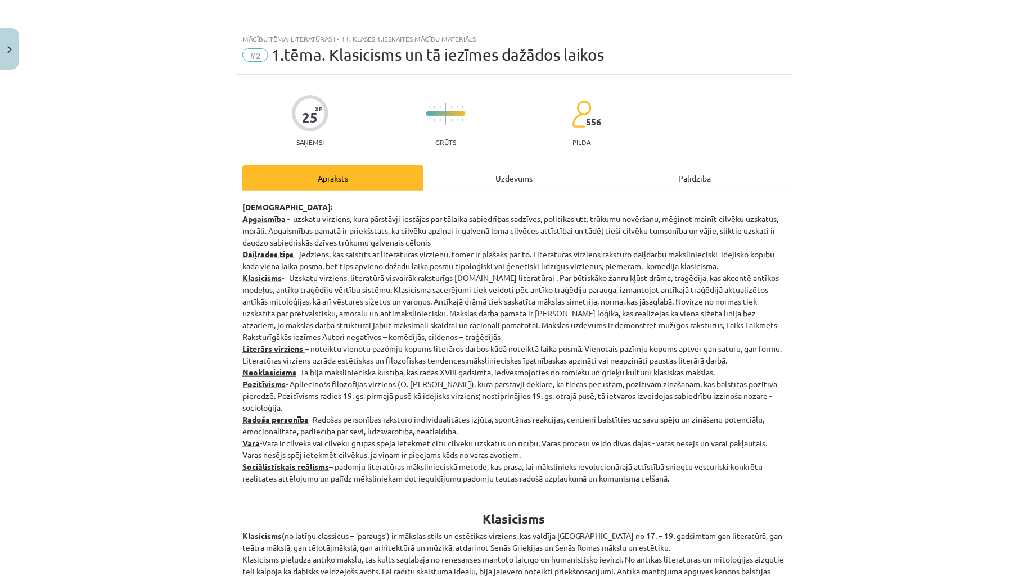
scroll to position [28, 0]
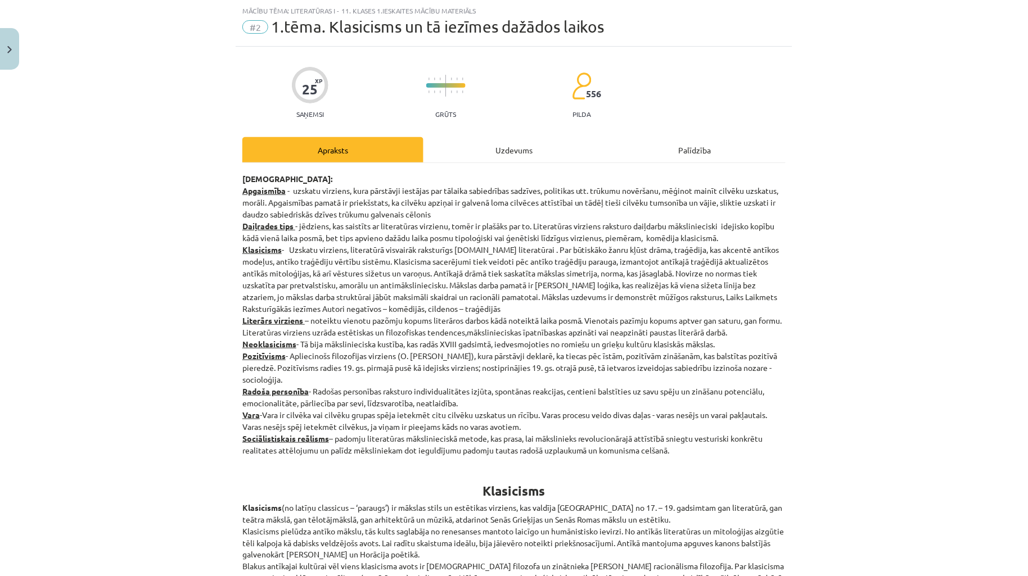
click at [492, 162] on div "Uzdevums" at bounding box center [513, 149] width 181 height 25
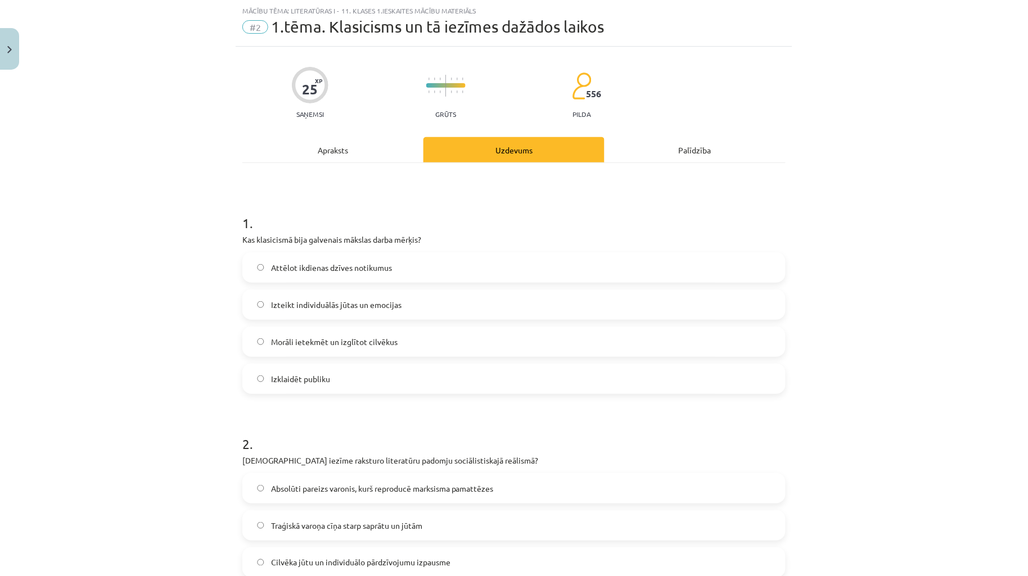
click at [302, 156] on div "Apraksts" at bounding box center [332, 149] width 181 height 25
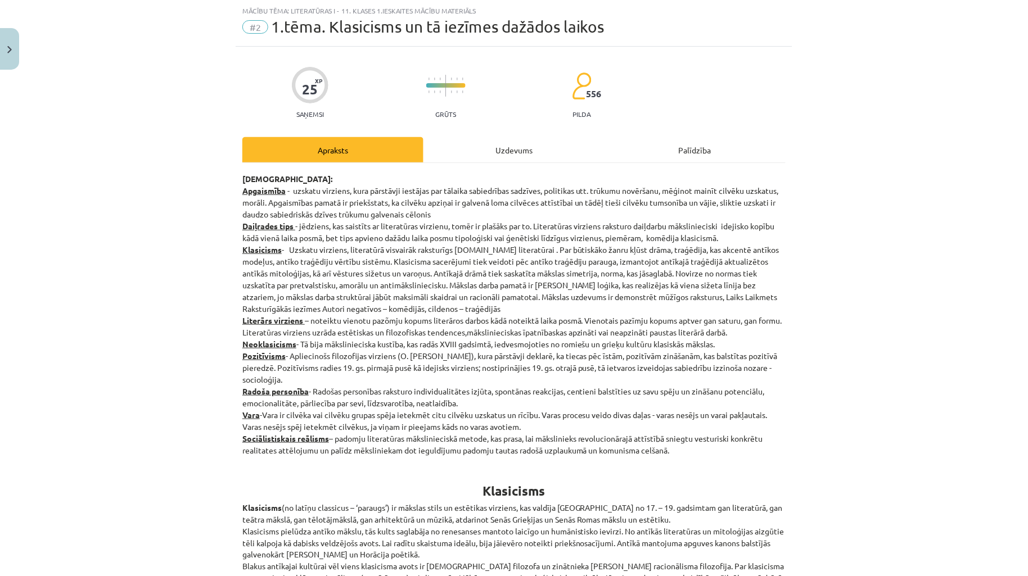
click at [501, 151] on div "Uzdevums" at bounding box center [513, 149] width 181 height 25
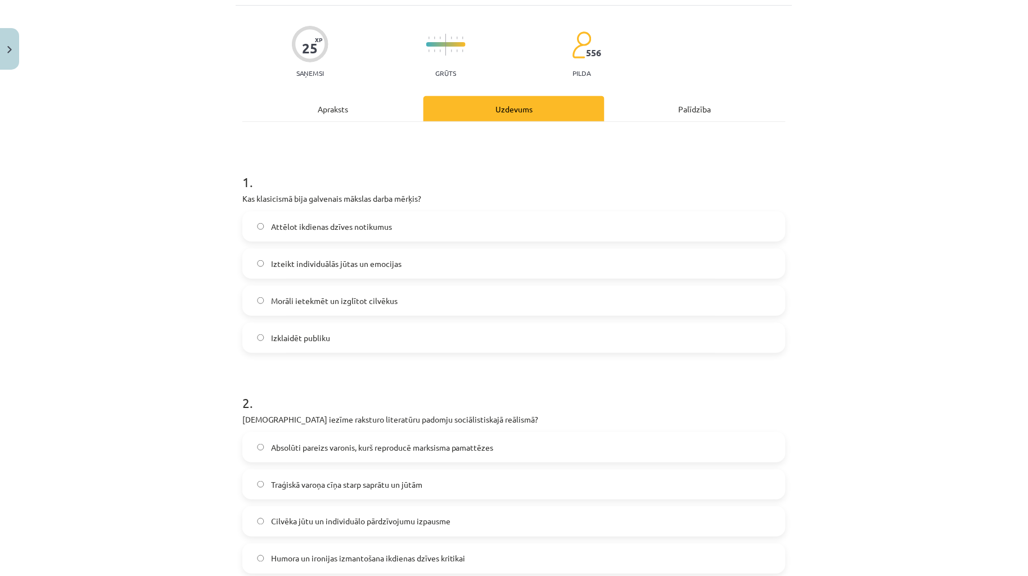
scroll to position [0, 0]
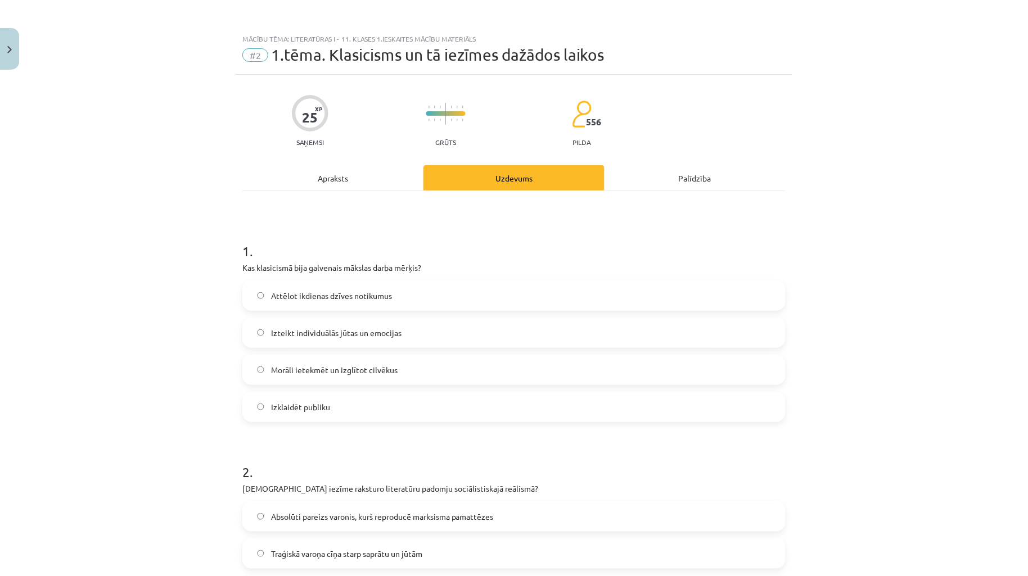
click at [352, 183] on div "Apraksts" at bounding box center [332, 177] width 181 height 25
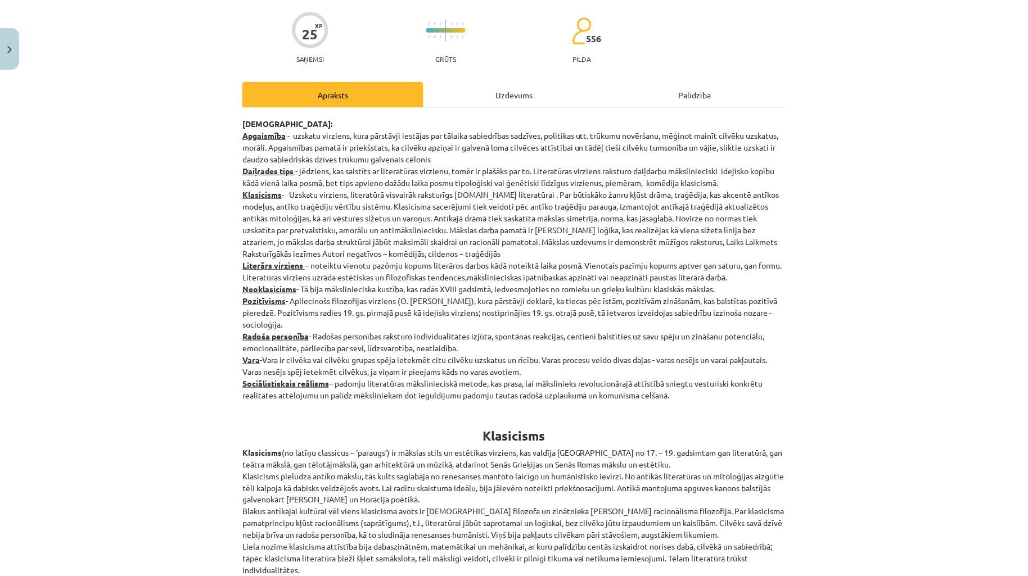
scroll to position [111, 0]
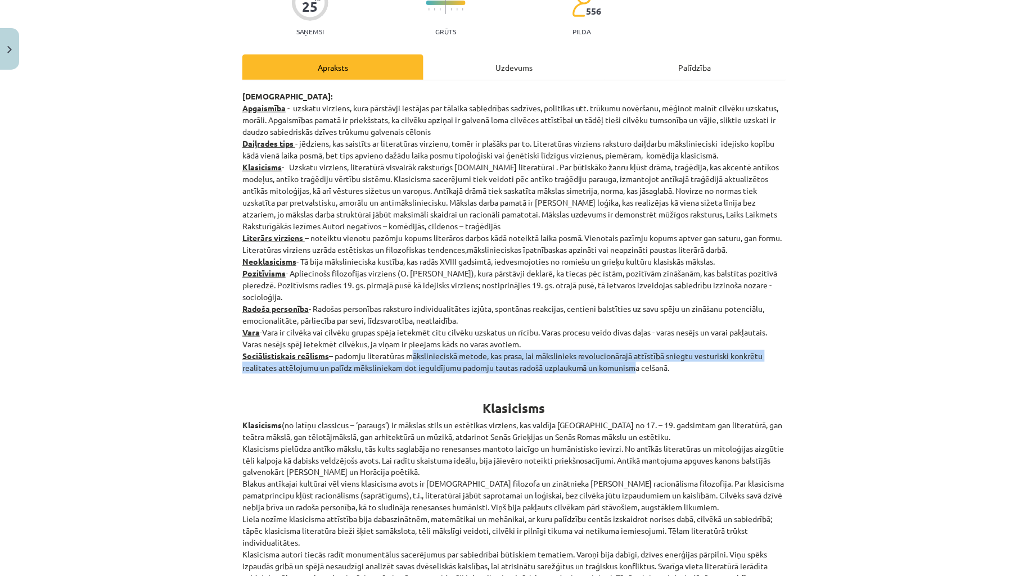
drag, startPoint x: 411, startPoint y: 356, endPoint x: 632, endPoint y: 362, distance: 221.0
click at [632, 362] on p "[DEMOGRAPHIC_DATA]: Apgaismība - uzskatu virziens, kura pārstāvji iestājas par …" at bounding box center [513, 231] width 543 height 283
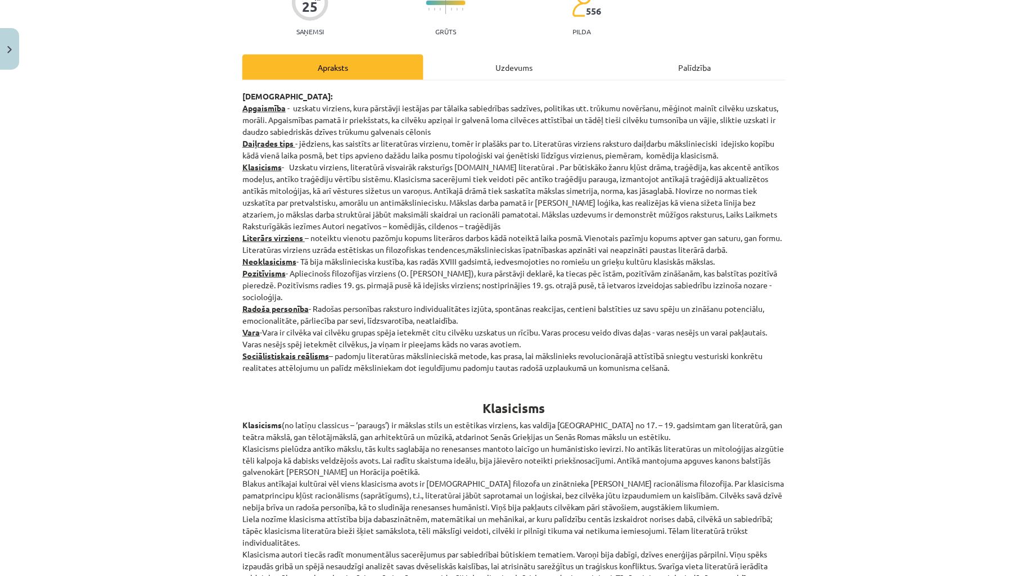
click at [468, 75] on div "Uzdevums" at bounding box center [513, 67] width 181 height 25
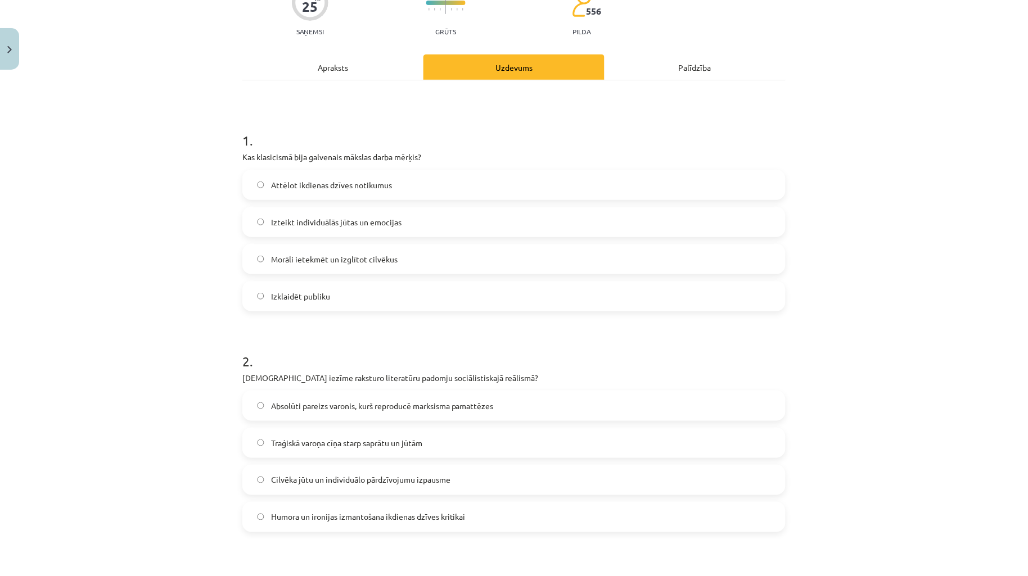
scroll to position [28, 0]
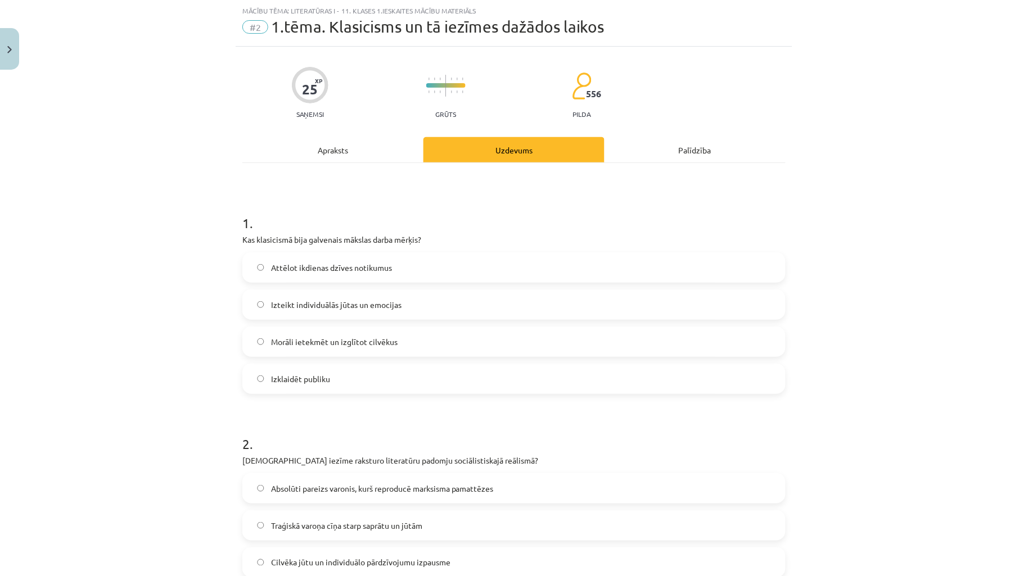
click at [377, 108] on div "25 XP Saņemsi Grūts 556 pilda" at bounding box center [513, 89] width 543 height 58
click at [357, 150] on div "Apraksts" at bounding box center [332, 149] width 181 height 25
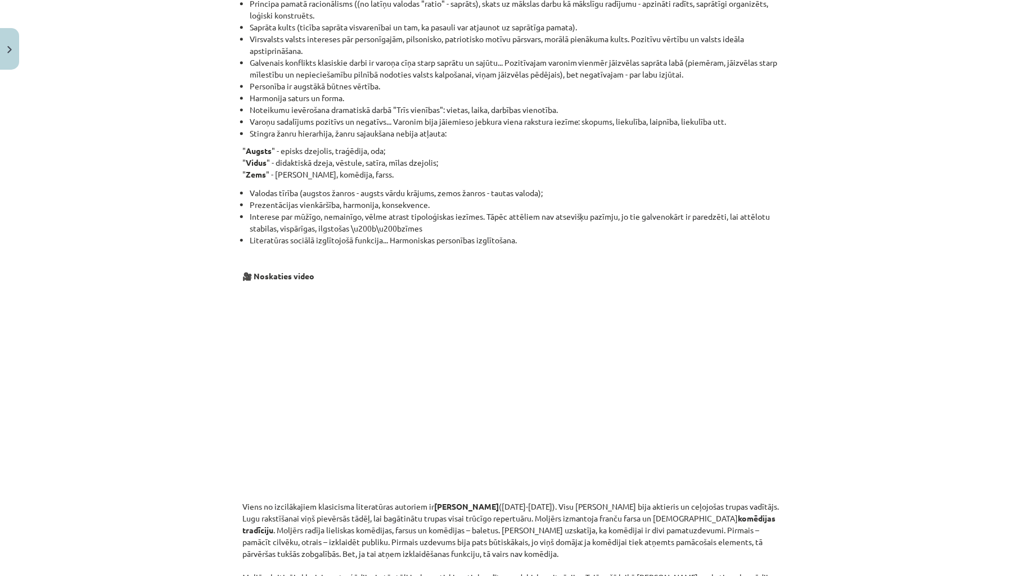
scroll to position [496, 0]
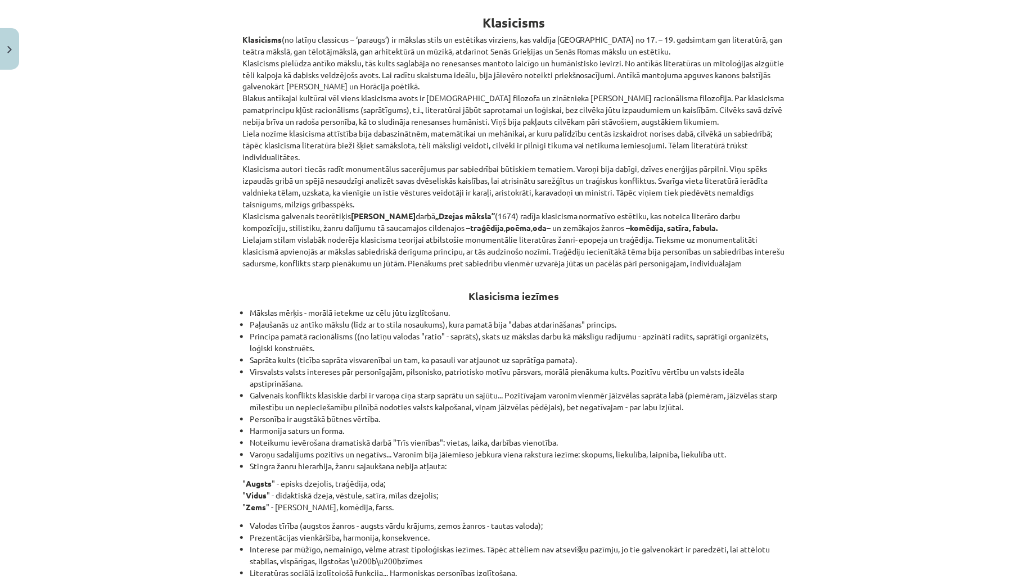
drag, startPoint x: 939, startPoint y: 229, endPoint x: 945, endPoint y: 229, distance: 6.7
click at [943, 229] on div "Mācību tēma: Literatūras i - 11. klases 1.ieskaites mācību materiāls #2 1.tēma.…" at bounding box center [514, 288] width 1028 height 576
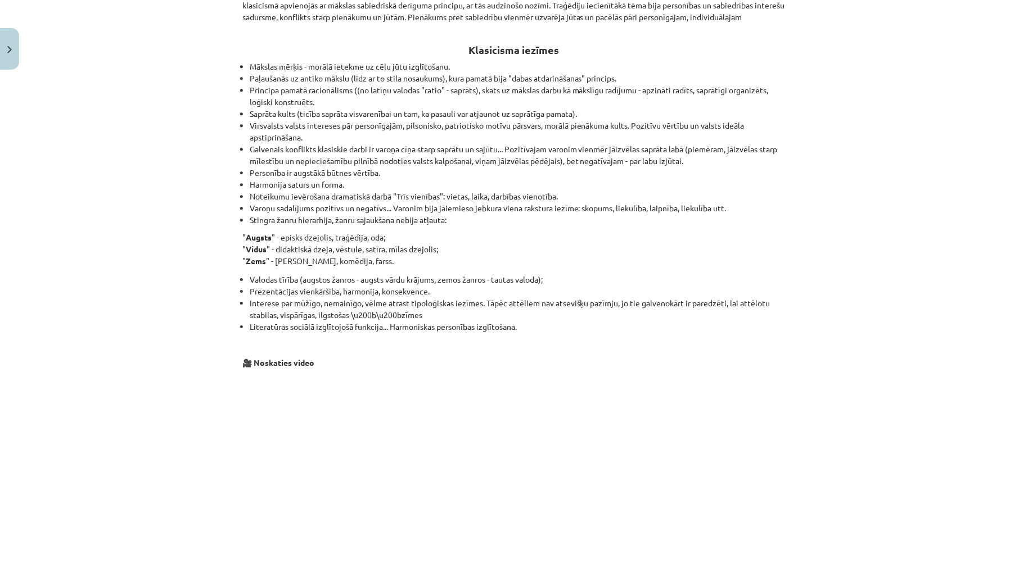
scroll to position [913, 0]
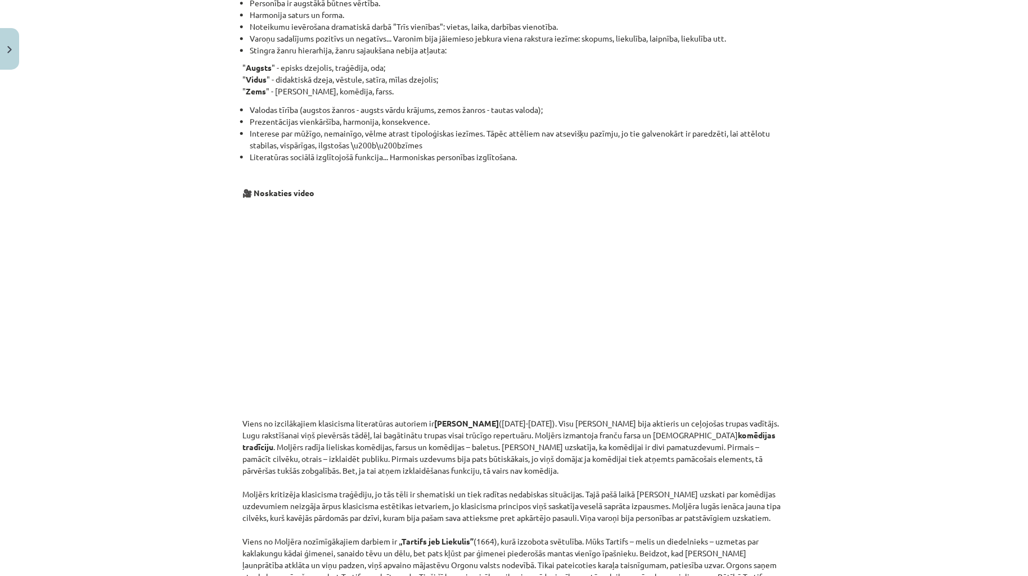
drag, startPoint x: 905, startPoint y: 273, endPoint x: 916, endPoint y: 251, distance: 25.1
click at [915, 251] on div "Mācību tēma: Literatūras i - 11. klases 1.ieskaites mācību materiāls #2 1.tēma.…" at bounding box center [514, 288] width 1028 height 576
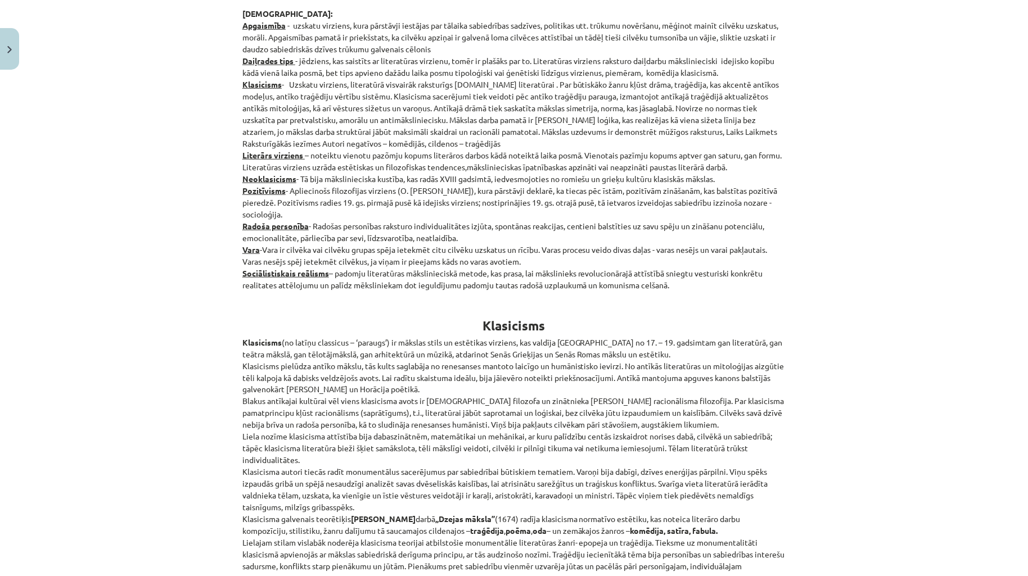
scroll to position [80, 0]
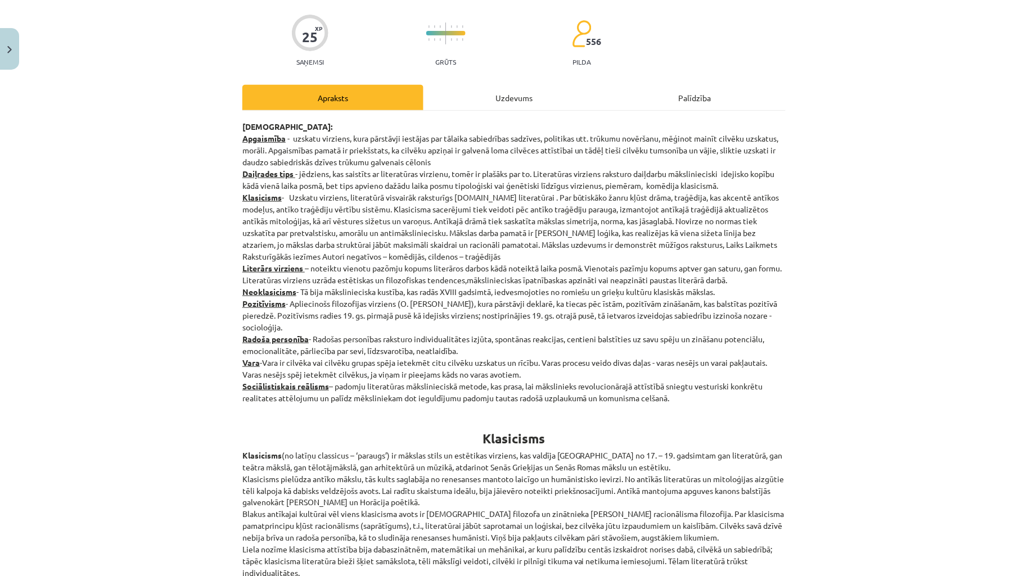
click at [479, 106] on div "Uzdevums" at bounding box center [513, 97] width 181 height 25
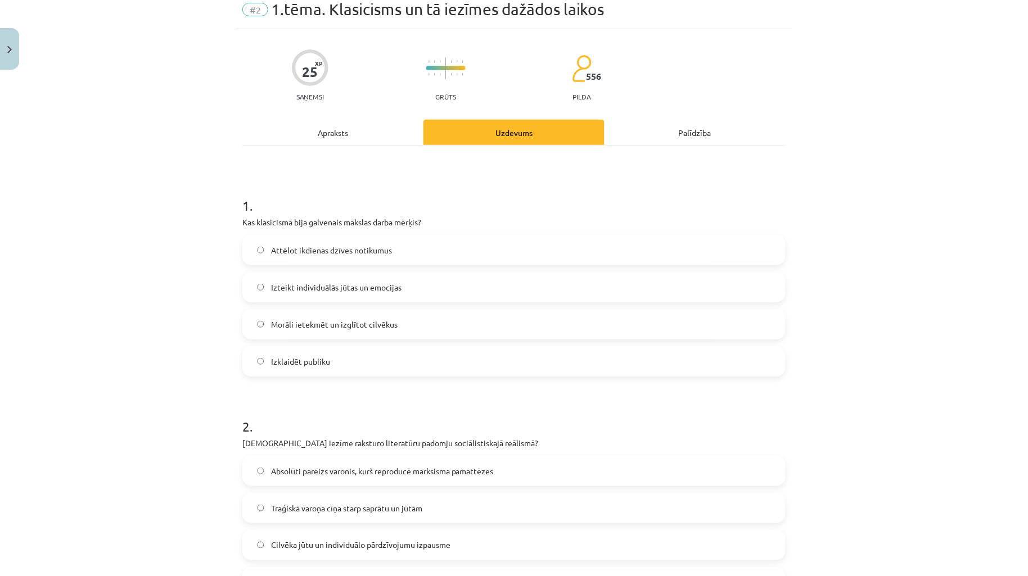
scroll to position [0, 0]
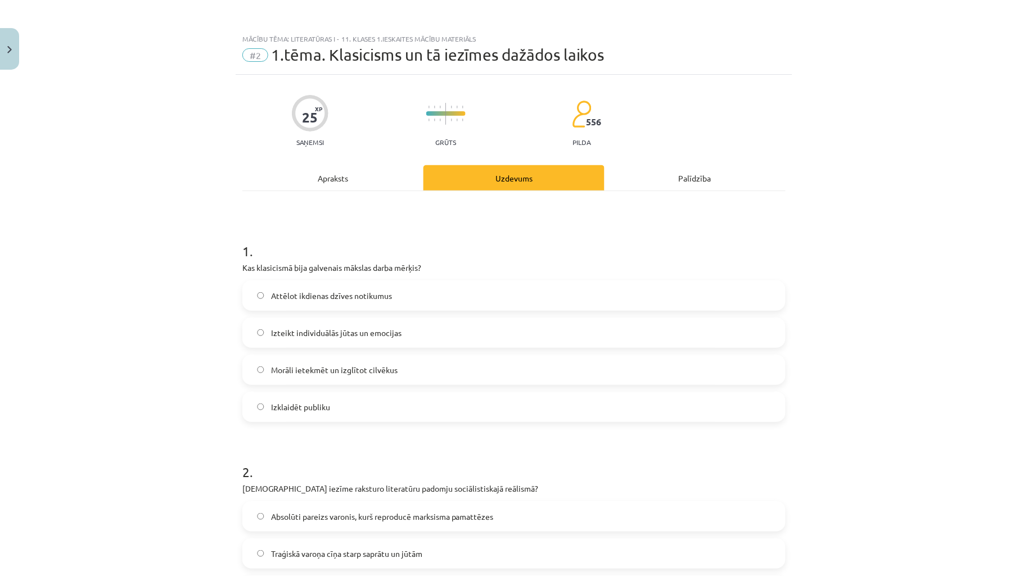
click at [298, 182] on div "Apraksts" at bounding box center [332, 177] width 181 height 25
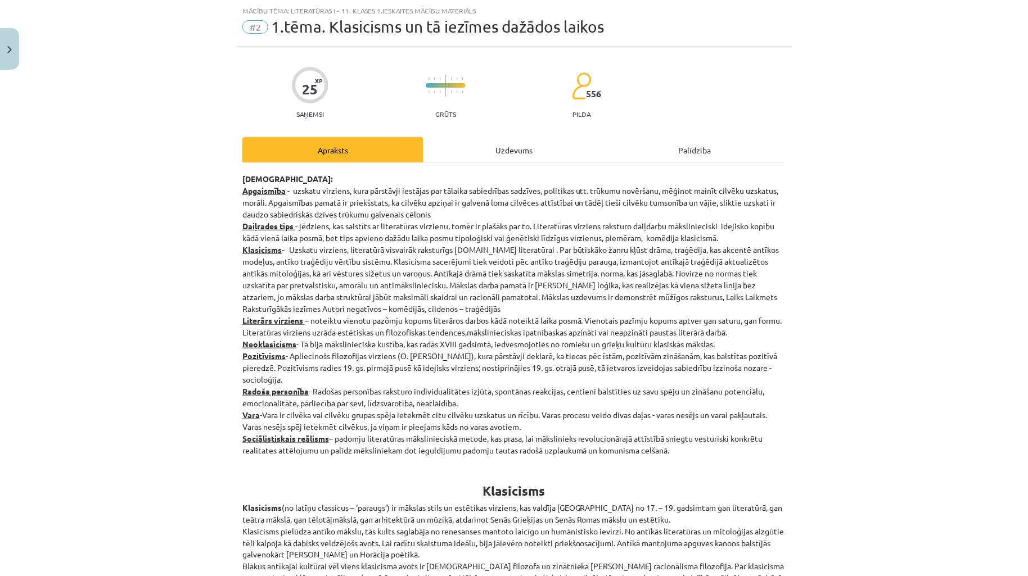
click at [514, 137] on div "Uzdevums" at bounding box center [513, 149] width 181 height 25
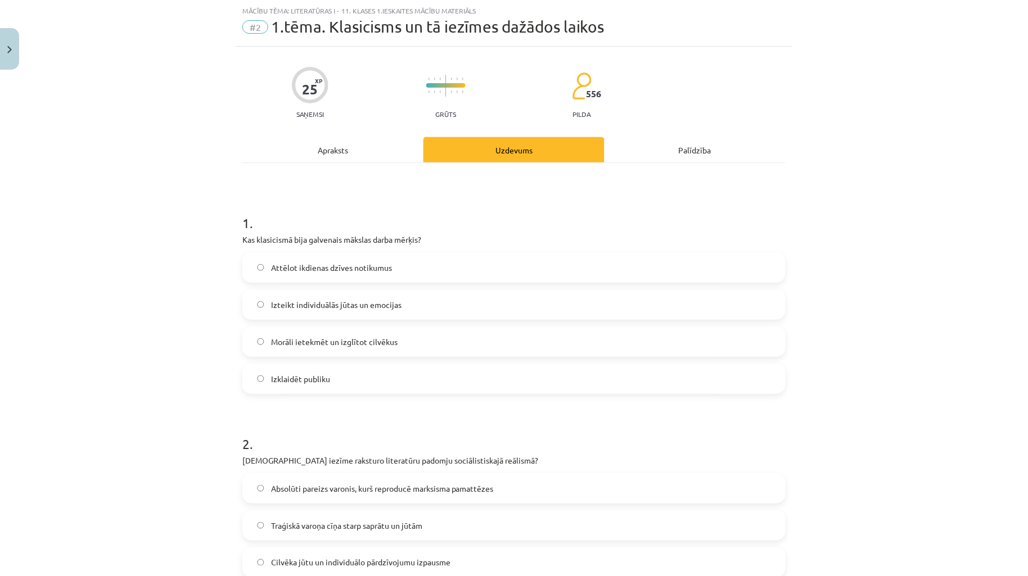
click at [398, 137] on div "Apraksts" at bounding box center [332, 149] width 181 height 25
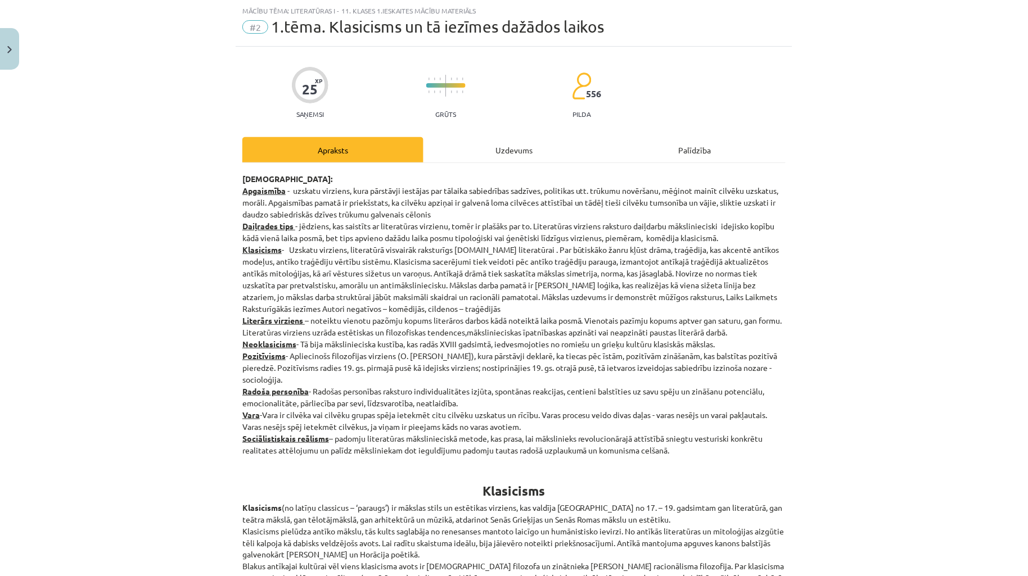
click at [442, 139] on div "Uzdevums" at bounding box center [513, 149] width 181 height 25
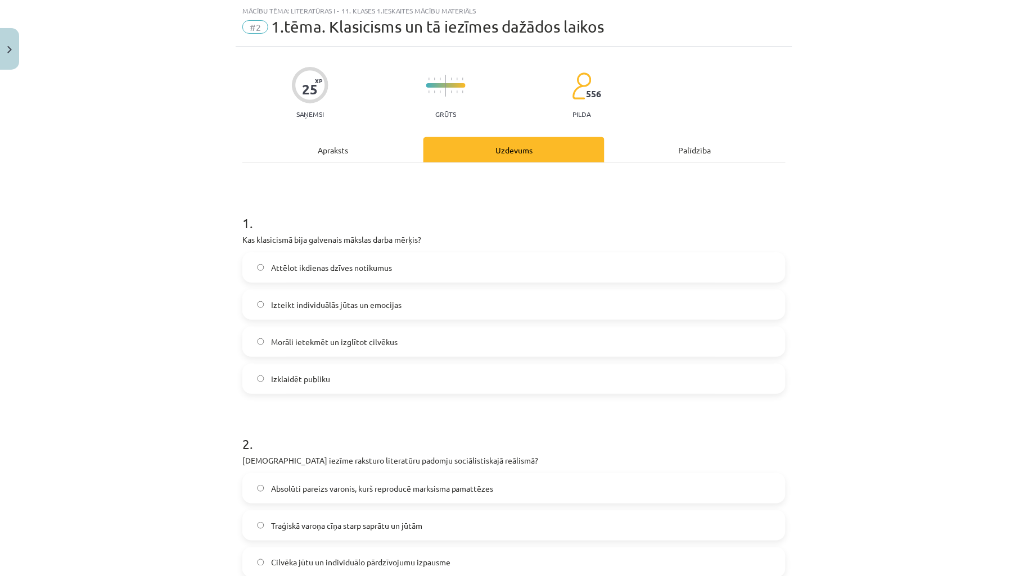
click at [395, 138] on div "Apraksts" at bounding box center [332, 149] width 181 height 25
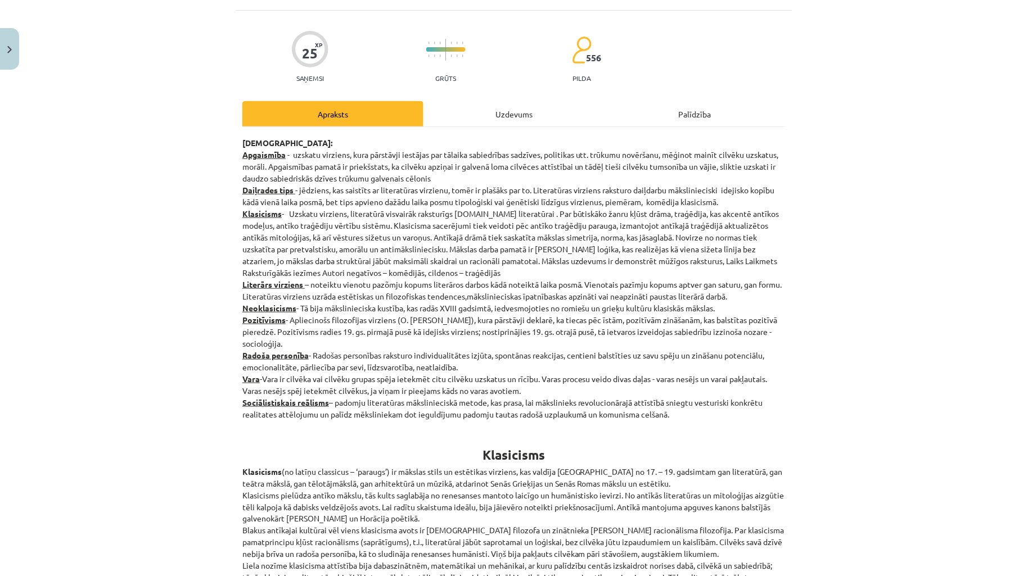
scroll to position [0, 0]
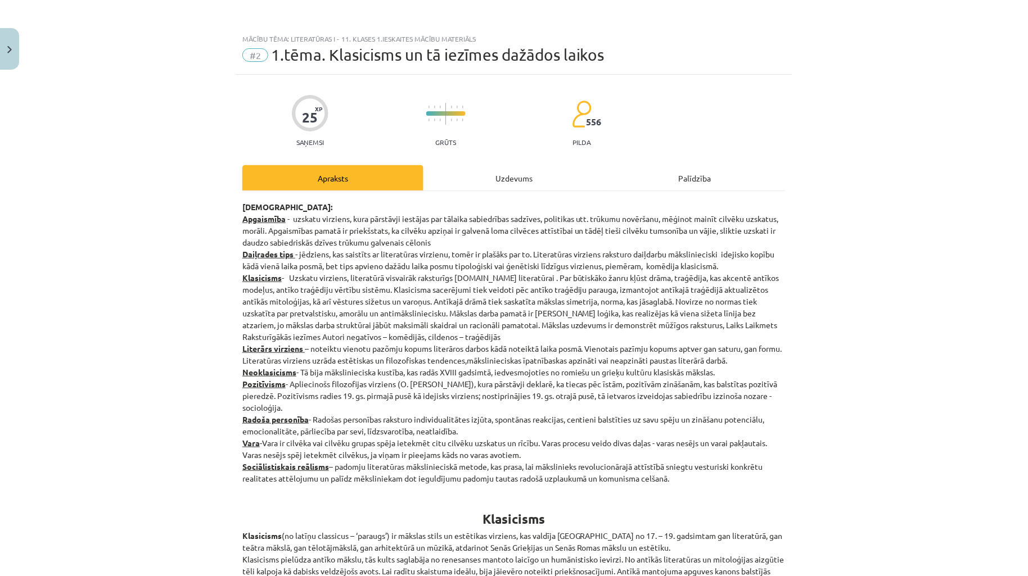
click at [468, 173] on div "Uzdevums" at bounding box center [513, 177] width 181 height 25
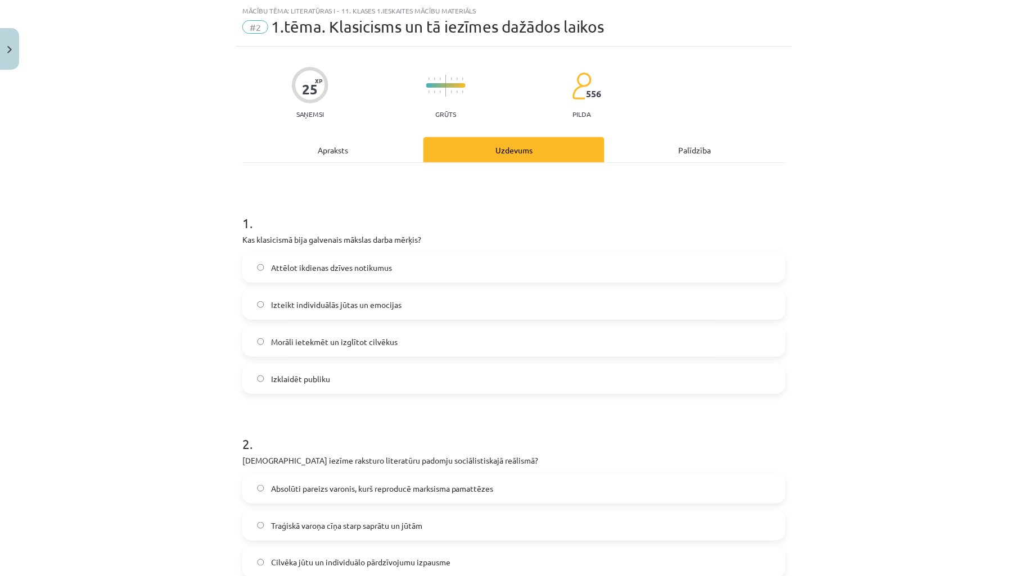
click at [344, 151] on div "Apraksts" at bounding box center [332, 149] width 181 height 25
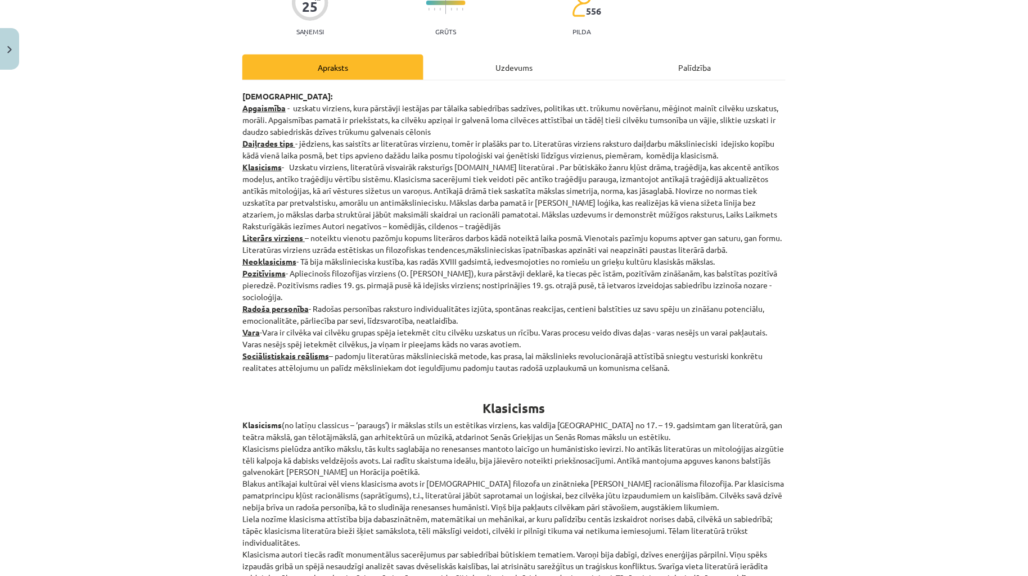
scroll to position [0, 0]
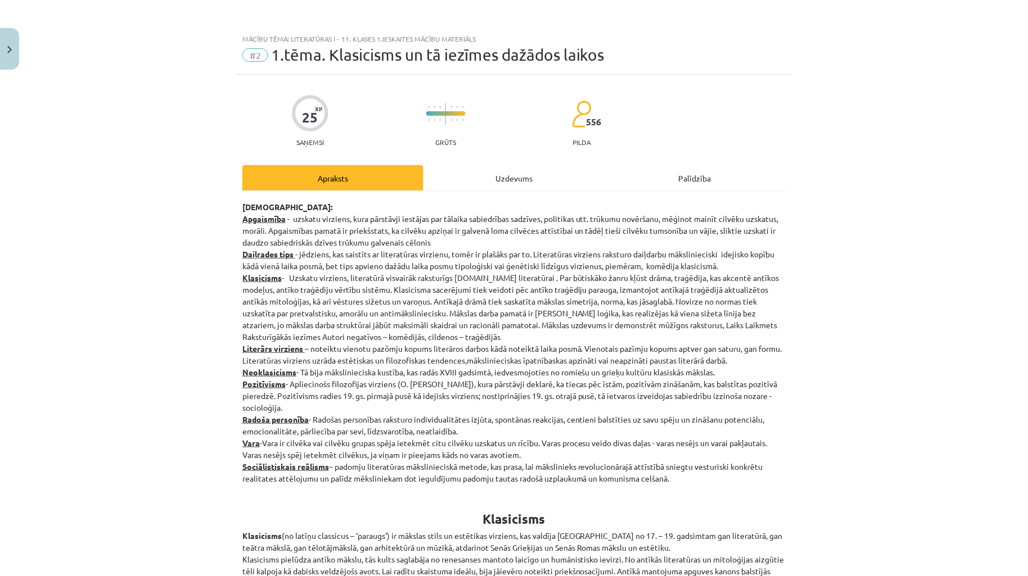
click at [510, 169] on div "Uzdevums" at bounding box center [513, 177] width 181 height 25
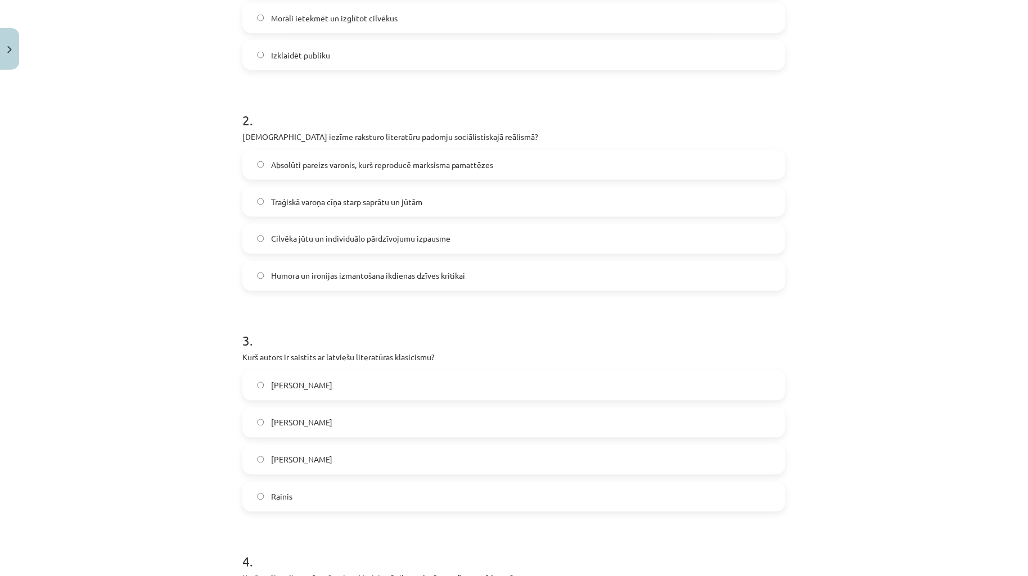
scroll to position [361, 0]
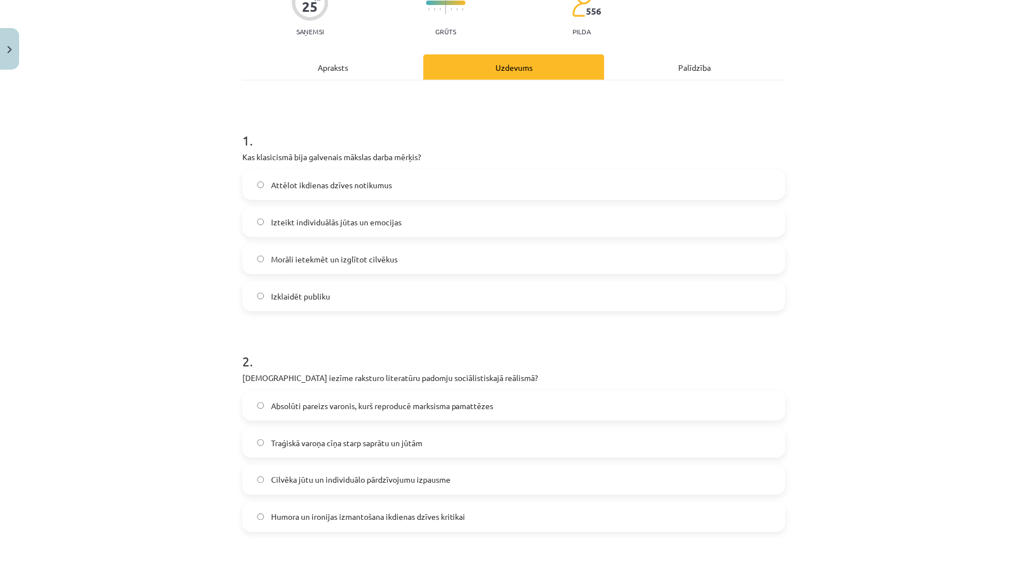
click at [356, 77] on div "Apraksts" at bounding box center [332, 67] width 181 height 25
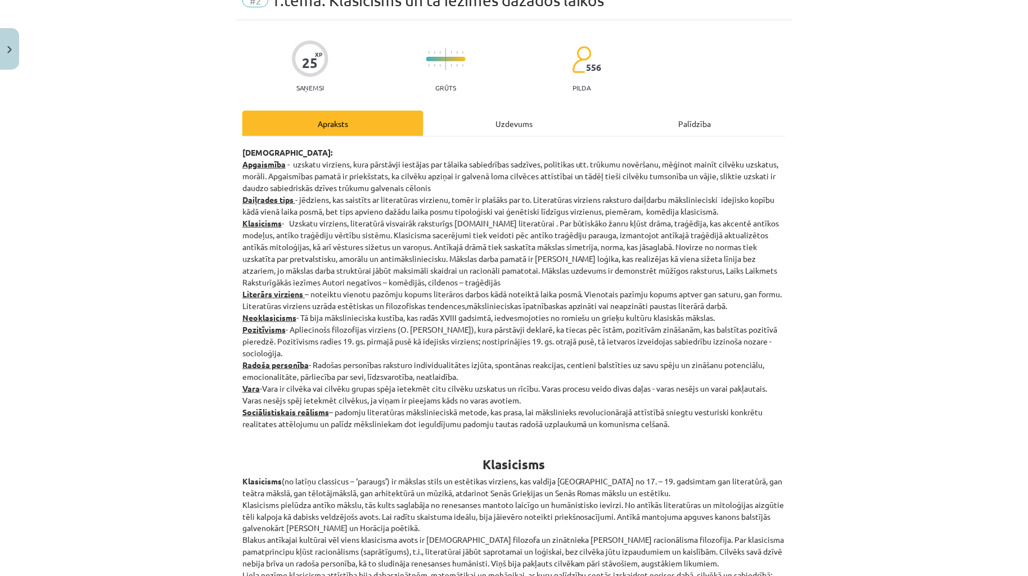
scroll to position [28, 0]
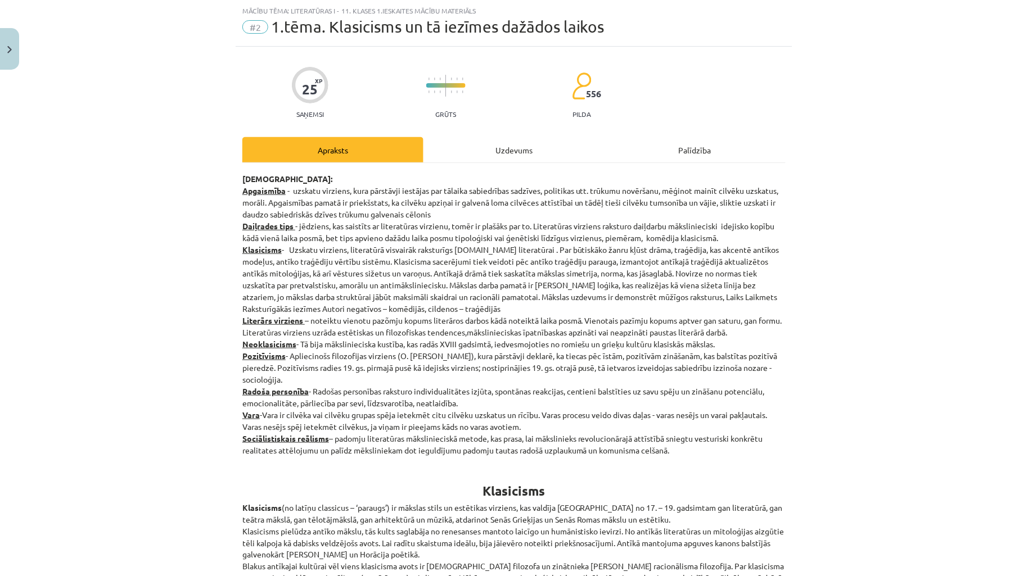
click at [515, 142] on div "Uzdevums" at bounding box center [513, 149] width 181 height 25
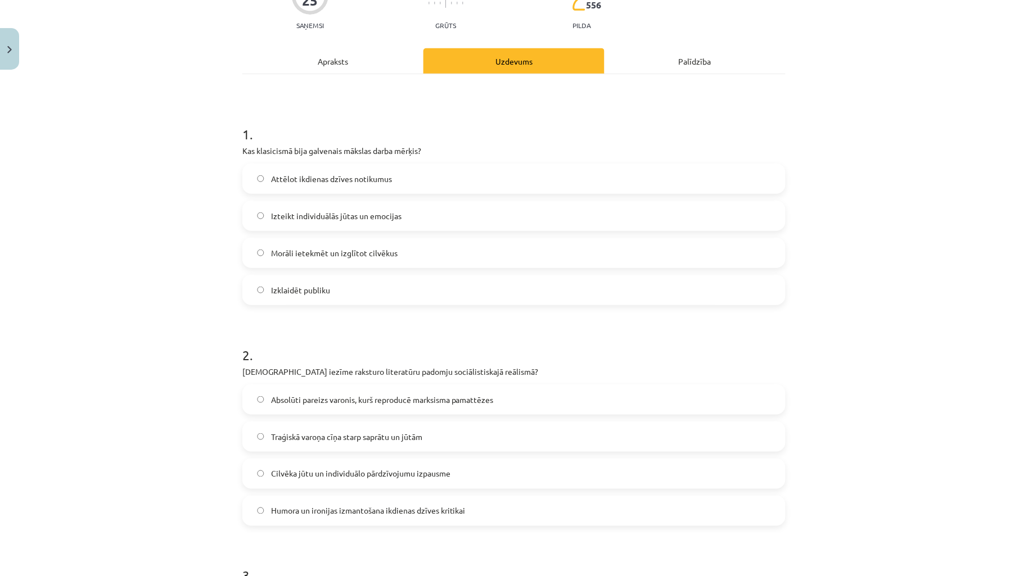
scroll to position [194, 0]
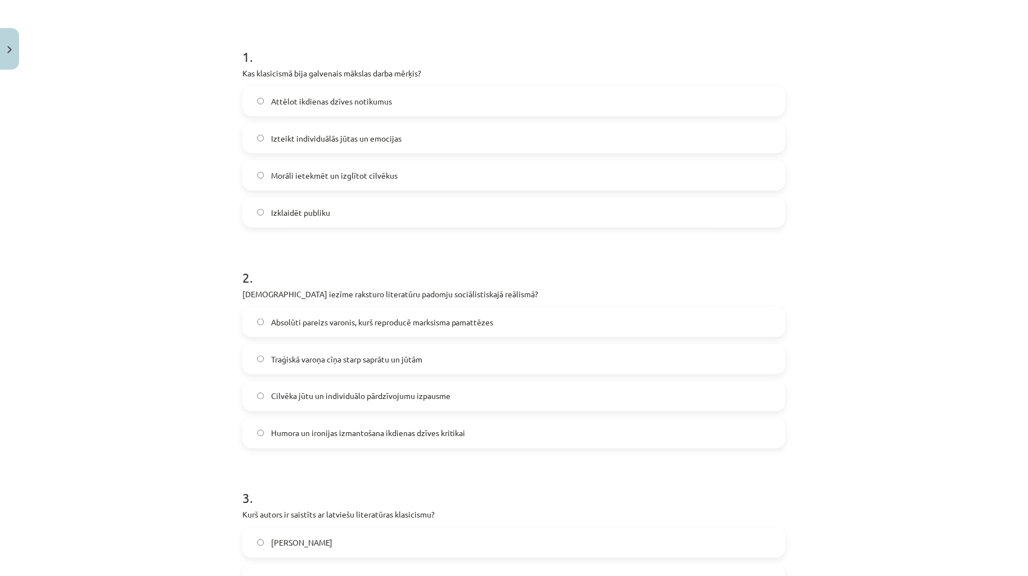
click at [488, 328] on label "Absolūti pareizs varonis, kurš reproducē marksisma pamattēzes" at bounding box center [513, 322] width 541 height 28
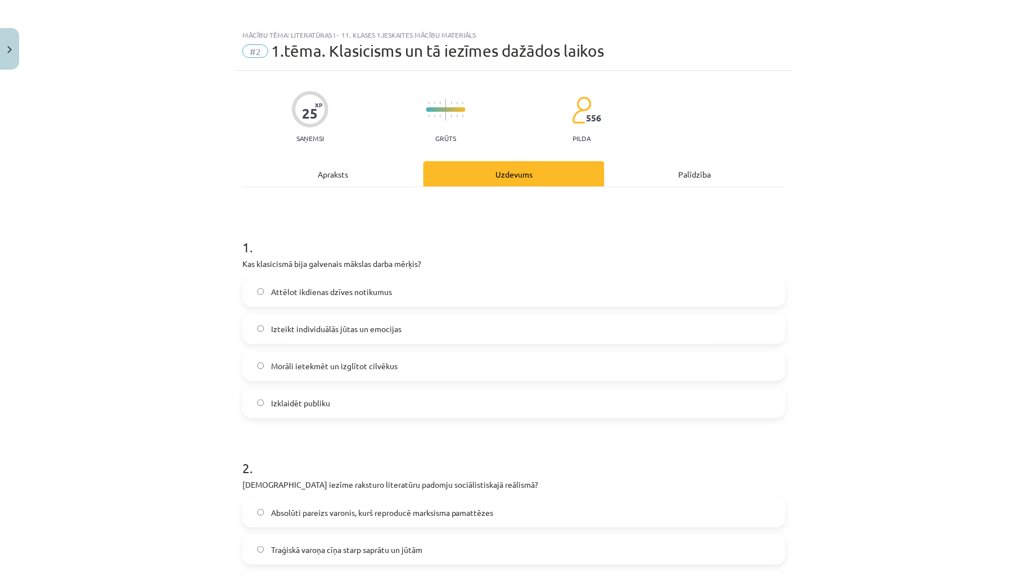
scroll to position [0, 0]
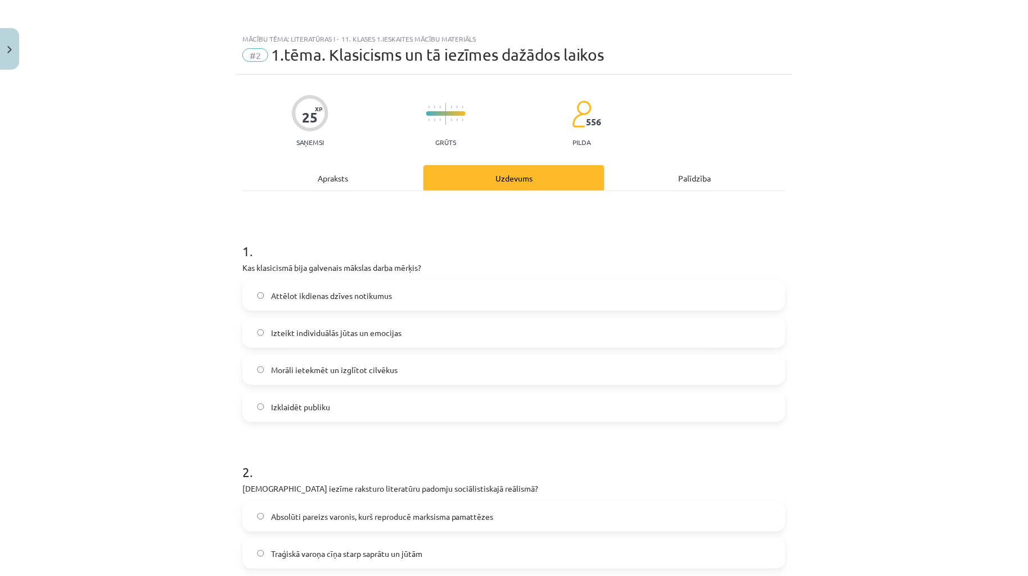
click at [343, 170] on div "Apraksts" at bounding box center [332, 177] width 181 height 25
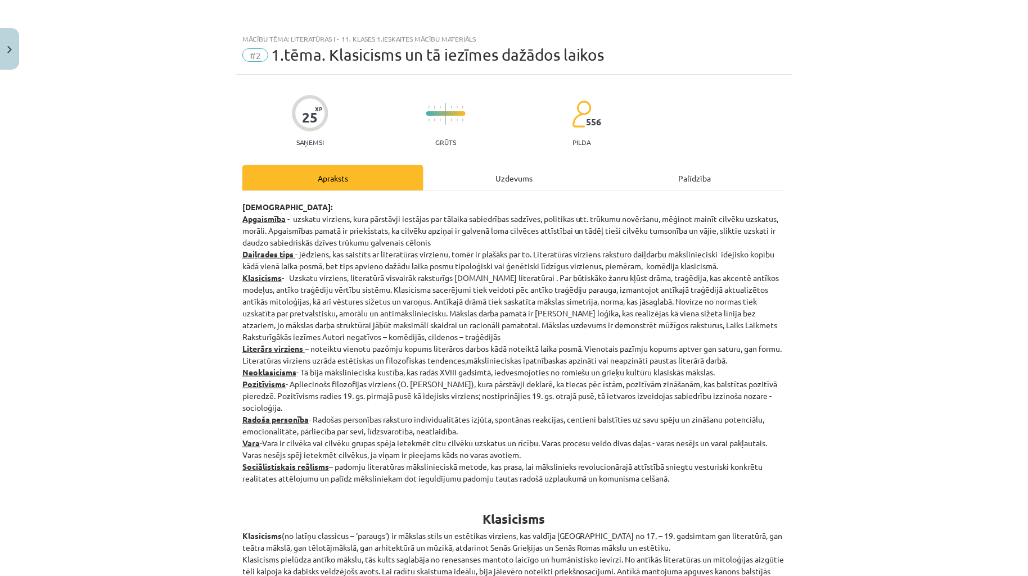
click at [455, 174] on div "Uzdevums" at bounding box center [513, 177] width 181 height 25
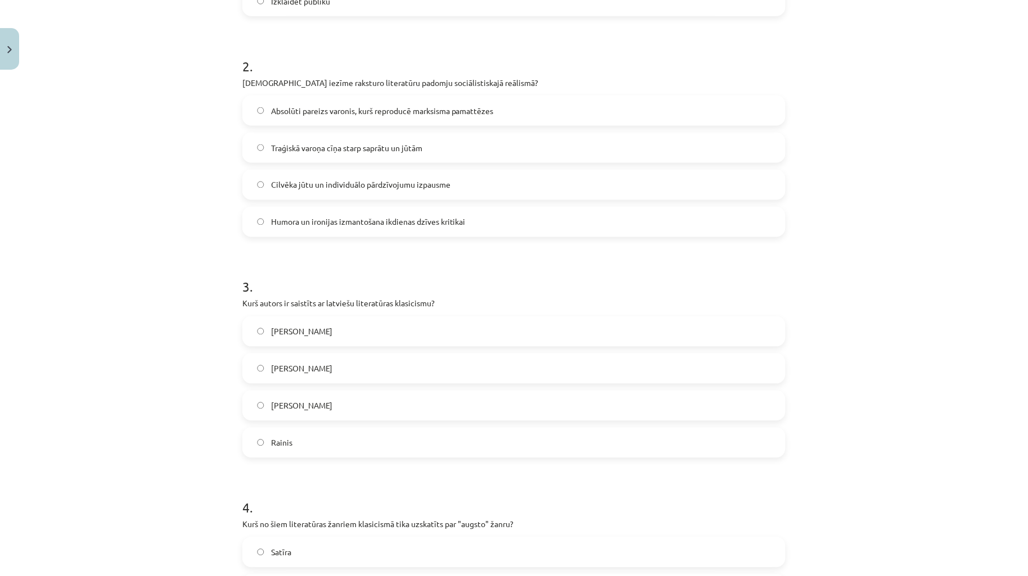
scroll to position [445, 0]
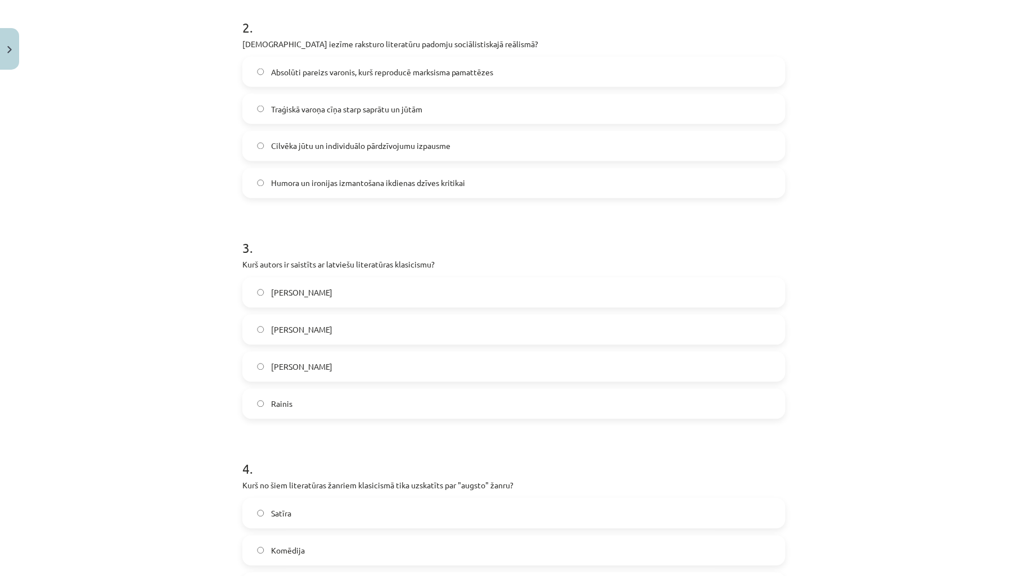
click at [347, 239] on h1 "3 ." at bounding box center [513, 238] width 543 height 35
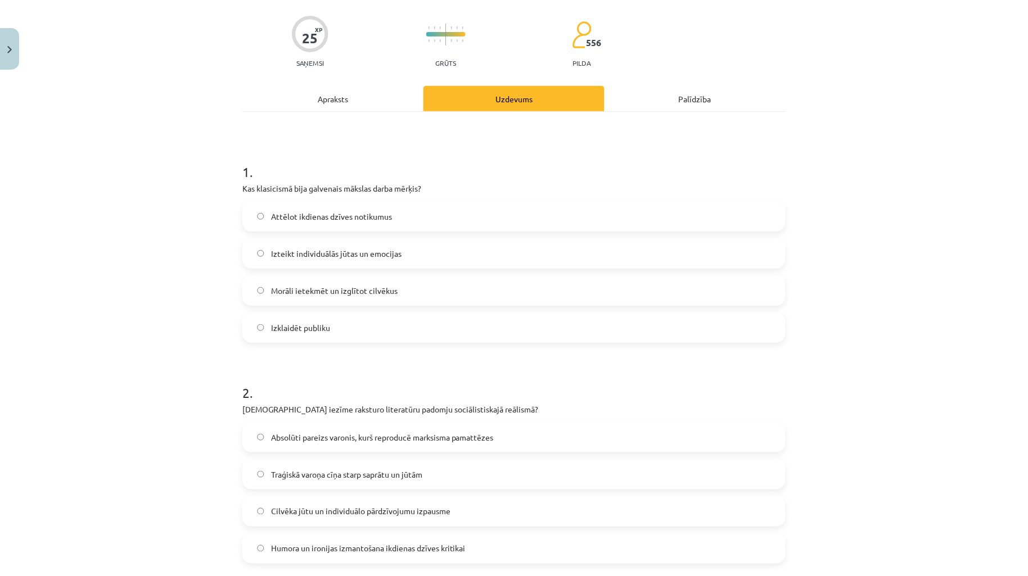
scroll to position [0, 0]
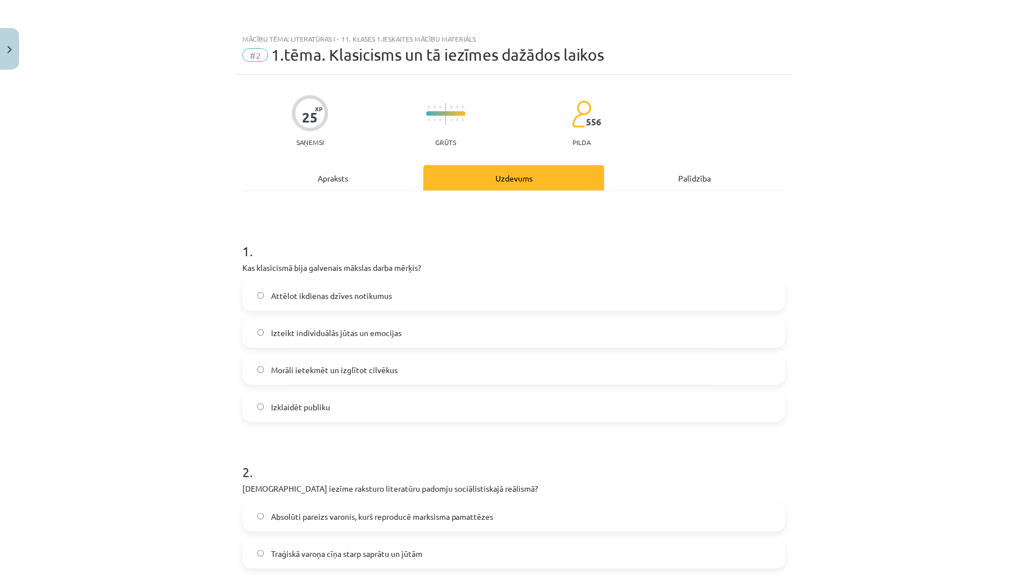
click at [330, 182] on div "Apraksts" at bounding box center [332, 177] width 181 height 25
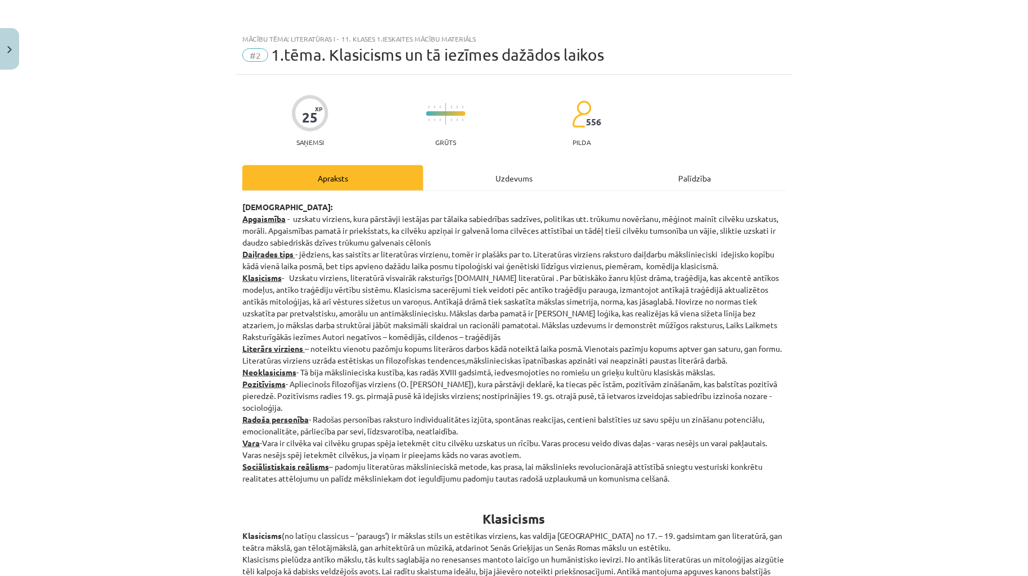
click at [497, 187] on div "Uzdevums" at bounding box center [513, 177] width 181 height 25
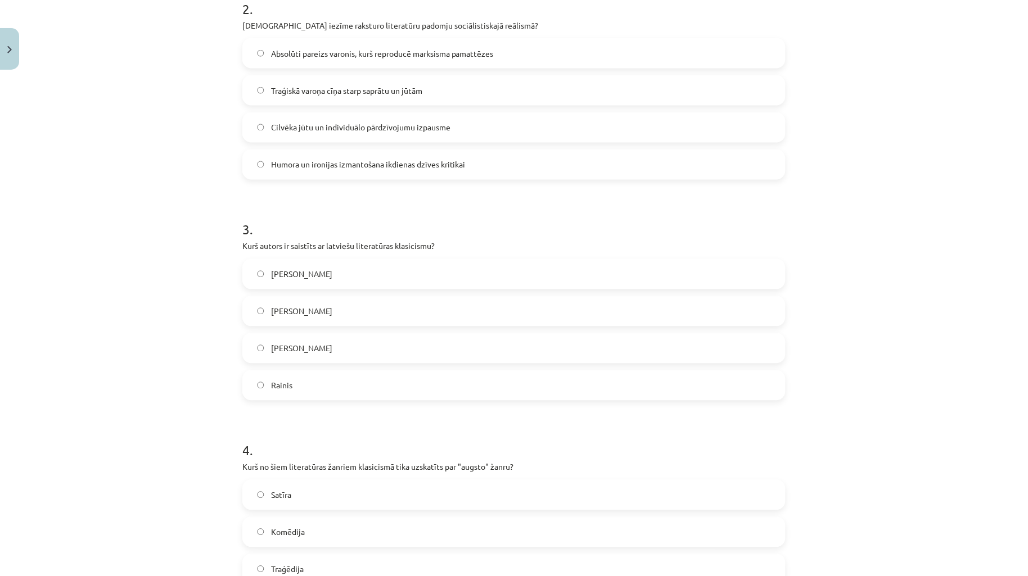
scroll to position [610, 0]
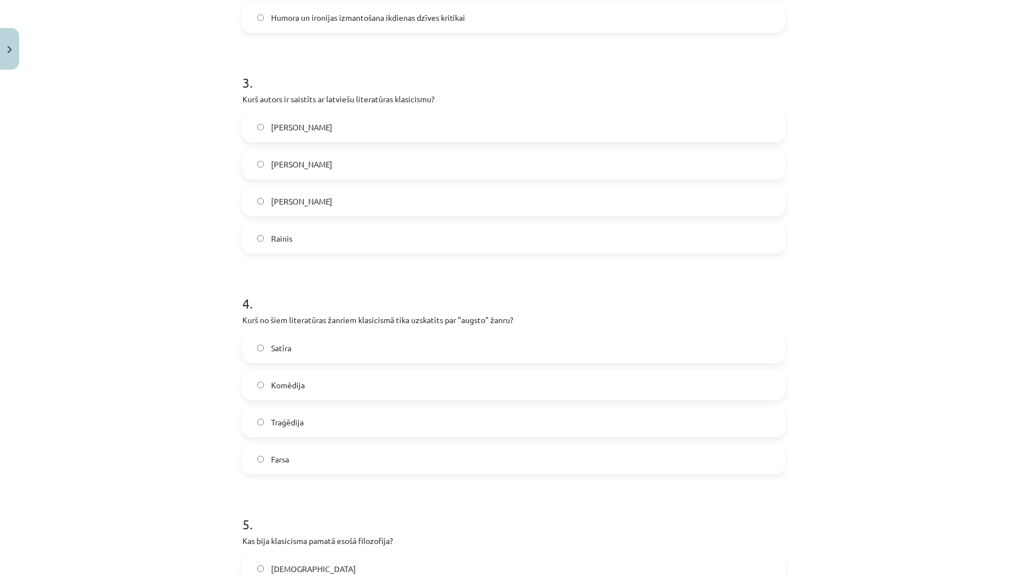
click at [573, 72] on h1 "3 ." at bounding box center [513, 72] width 543 height 35
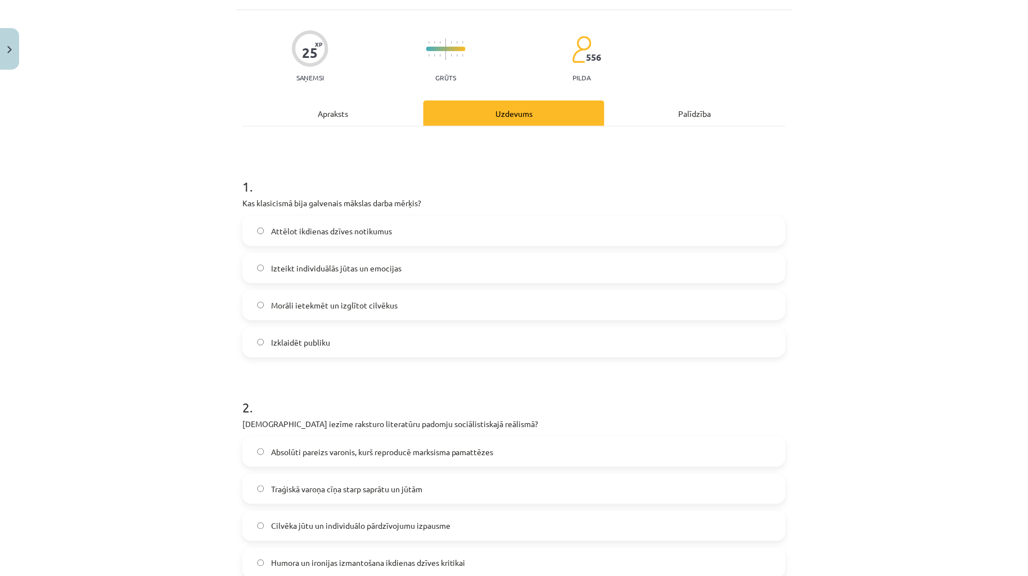
scroll to position [0, 0]
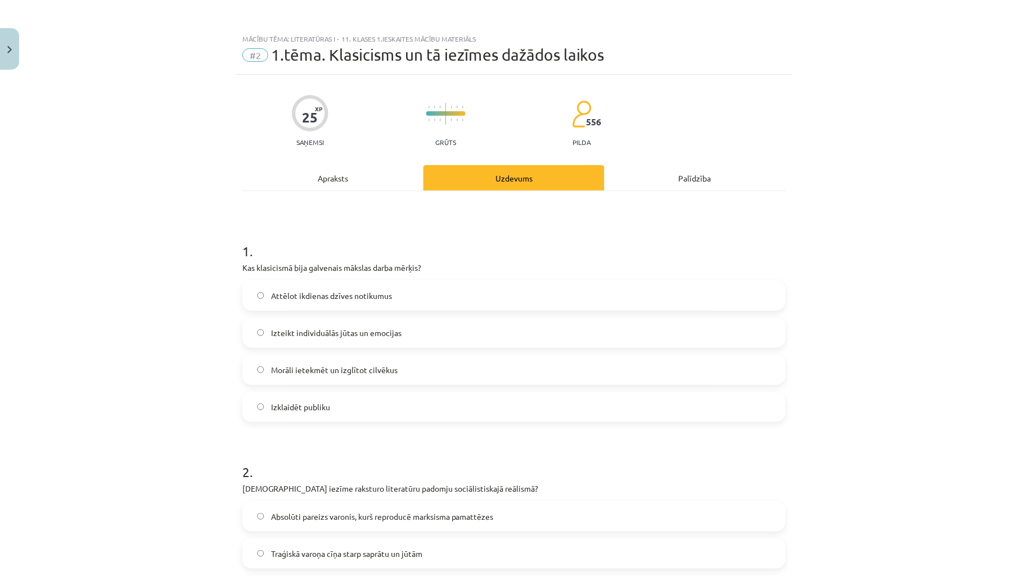
click at [366, 180] on div "Apraksts" at bounding box center [332, 177] width 181 height 25
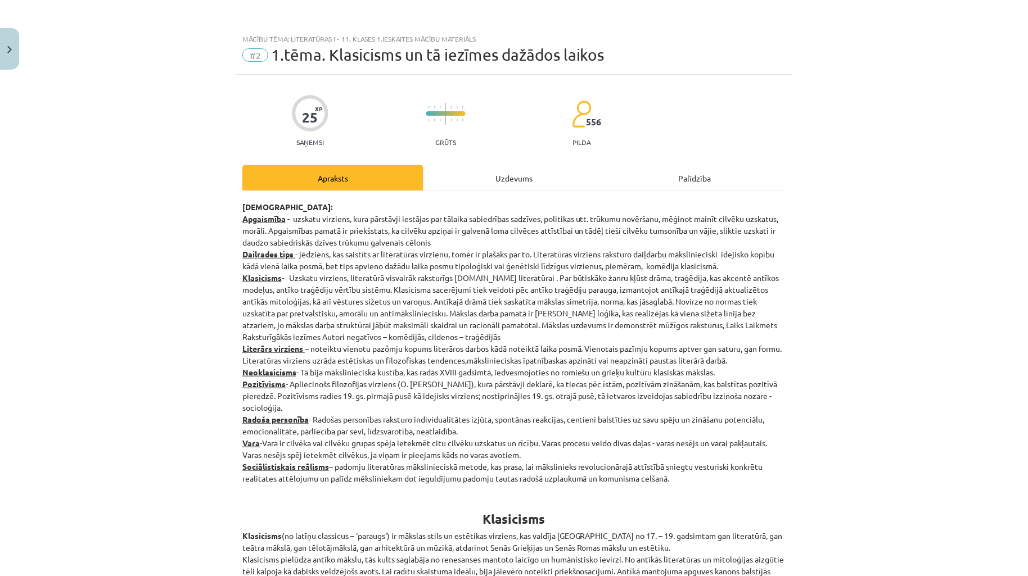
click at [495, 182] on div "Uzdevums" at bounding box center [513, 177] width 181 height 25
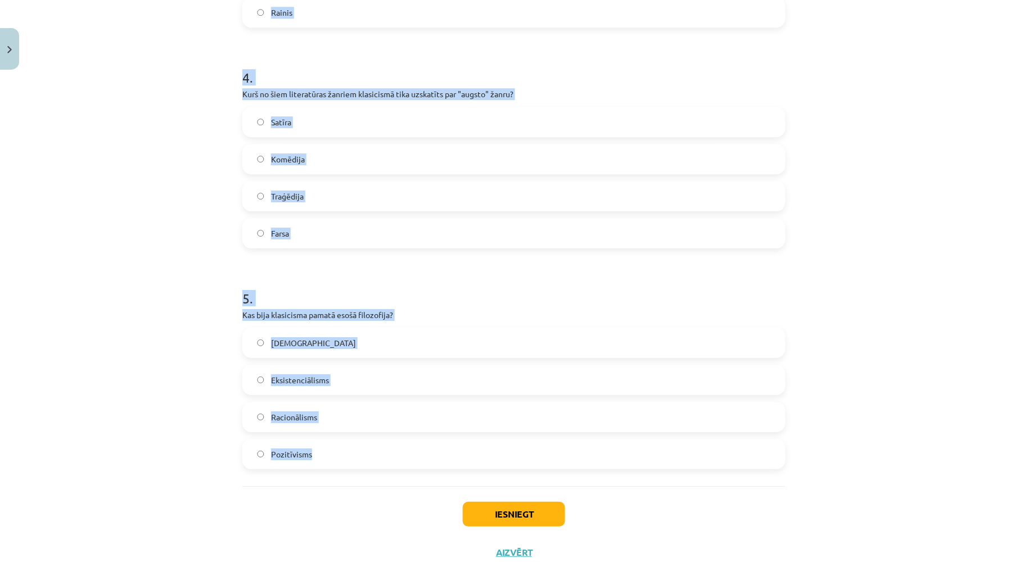
scroll to position [859, 0]
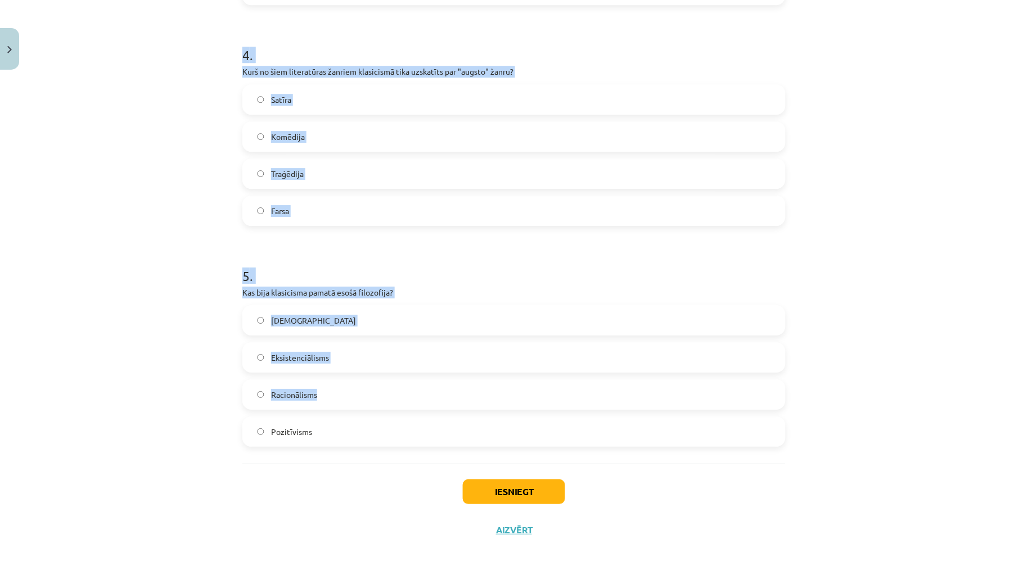
drag, startPoint x: 305, startPoint y: 186, endPoint x: 819, endPoint y: 405, distance: 559.1
click at [819, 405] on div "Mācību tēma: Literatūras i - 11. klases 1.ieskaites mācību materiāls #2 1.tēma.…" at bounding box center [514, 288] width 1028 height 576
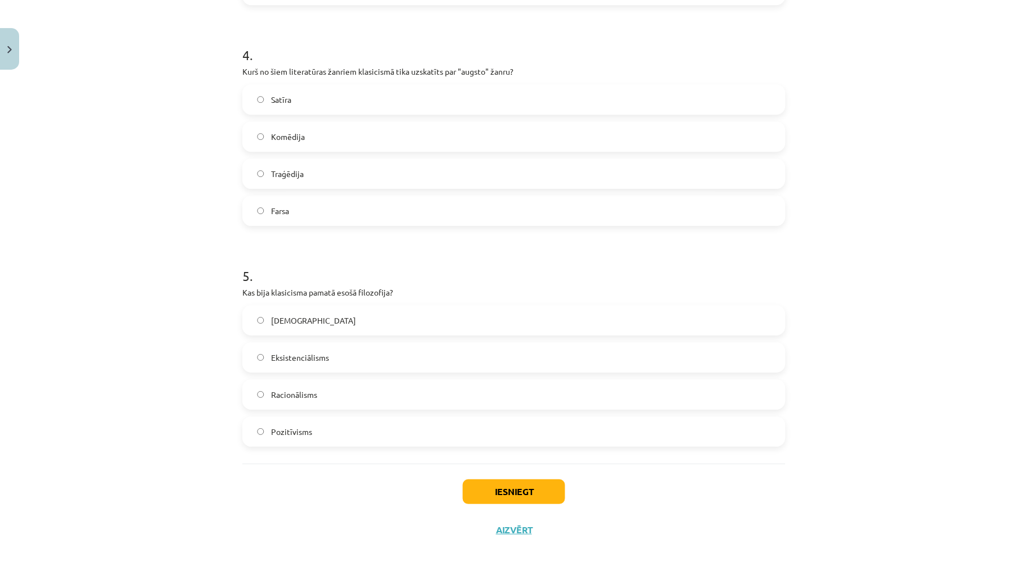
click at [708, 475] on div "Iesniegt Aizvērt" at bounding box center [513, 503] width 543 height 79
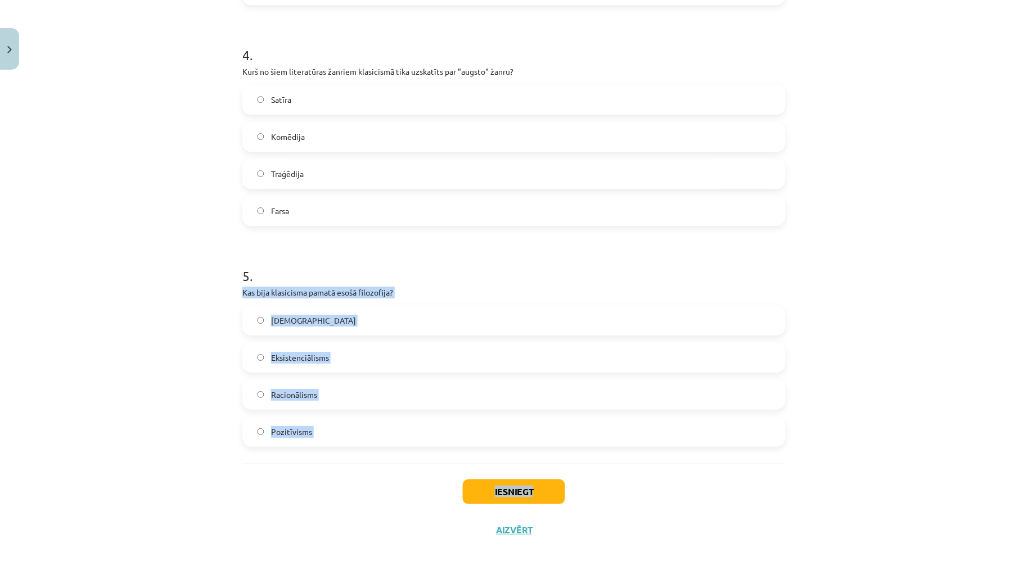
drag, startPoint x: 742, startPoint y: 465, endPoint x: 176, endPoint y: 430, distance: 566.6
click at [160, 288] on div "Mācību tēma: Literatūras i - 11. klases 1.ieskaites mācību materiāls #2 1.tēma.…" at bounding box center [514, 288] width 1028 height 576
click at [275, 471] on div "Iesniegt Aizvērt" at bounding box center [513, 503] width 543 height 79
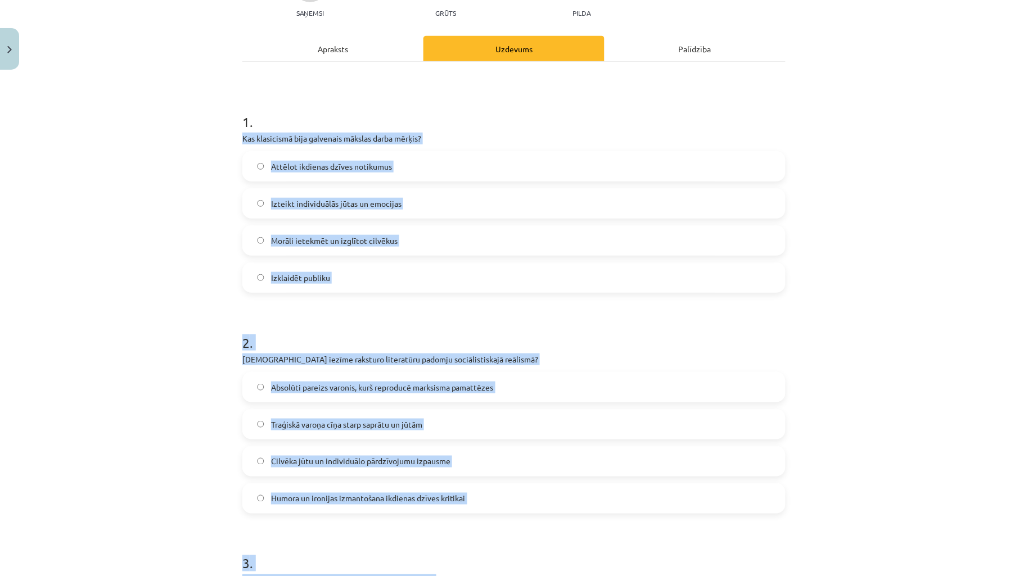
scroll to position [0, 0]
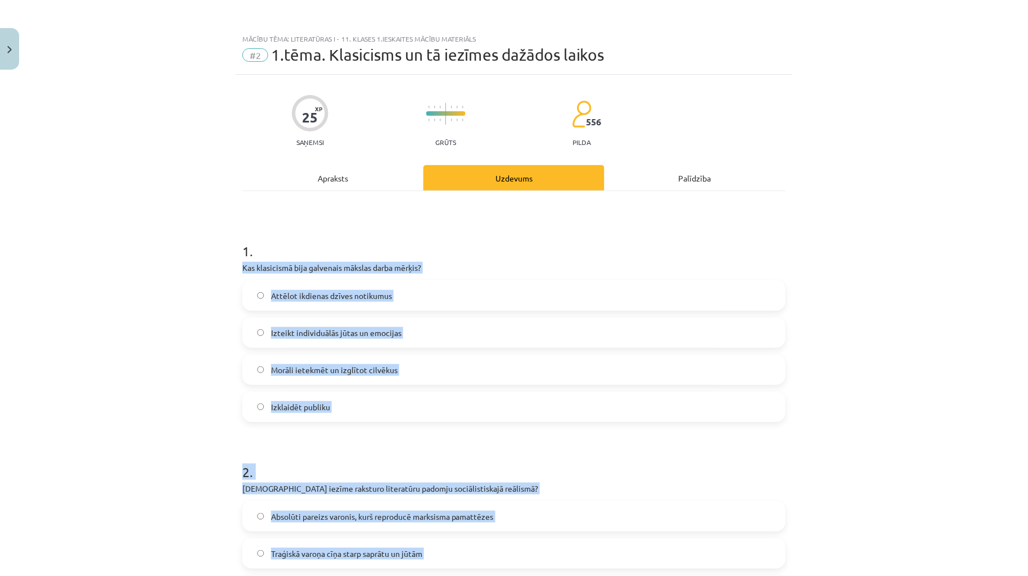
drag, startPoint x: 371, startPoint y: 439, endPoint x: 209, endPoint y: 263, distance: 239.5
click at [209, 263] on div "Mācību tēma: Literatūras i - 11. klases 1.ieskaites mācību materiāls #2 1.tēma.…" at bounding box center [514, 288] width 1028 height 576
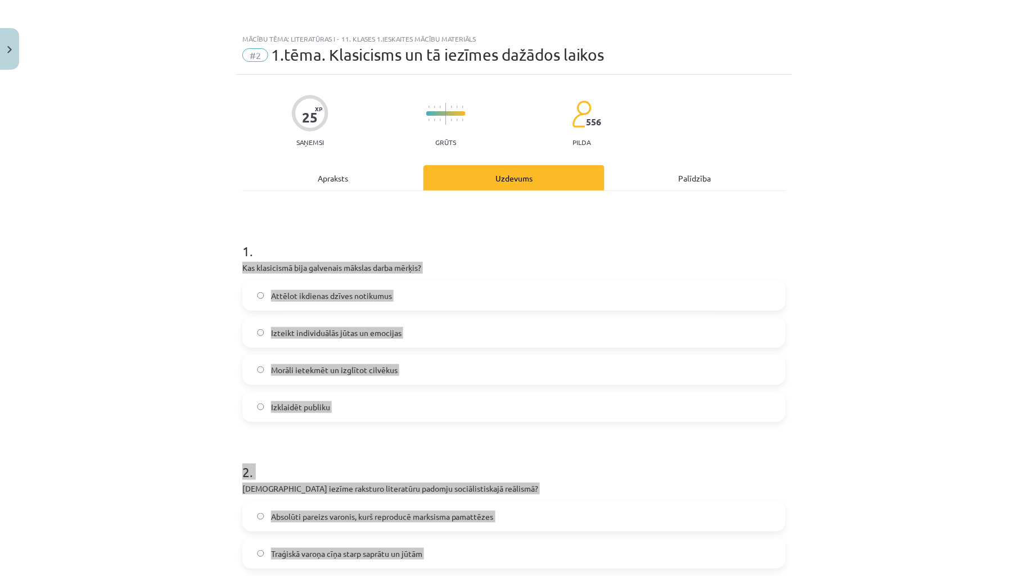
copy form "Kas klasicismā bija galvenais mākslas darba mērķis? Attēlot ikdienas dzīves not…"
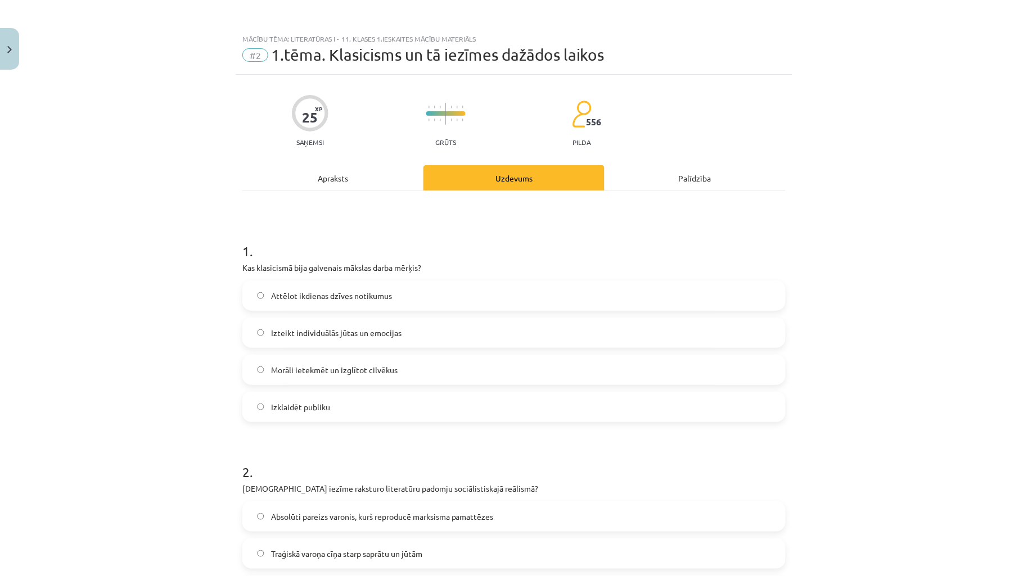
click at [860, 238] on div "Mācību tēma: Literatūras i - 11. klases 1.ieskaites mācību materiāls #2 1.tēma.…" at bounding box center [514, 288] width 1028 height 576
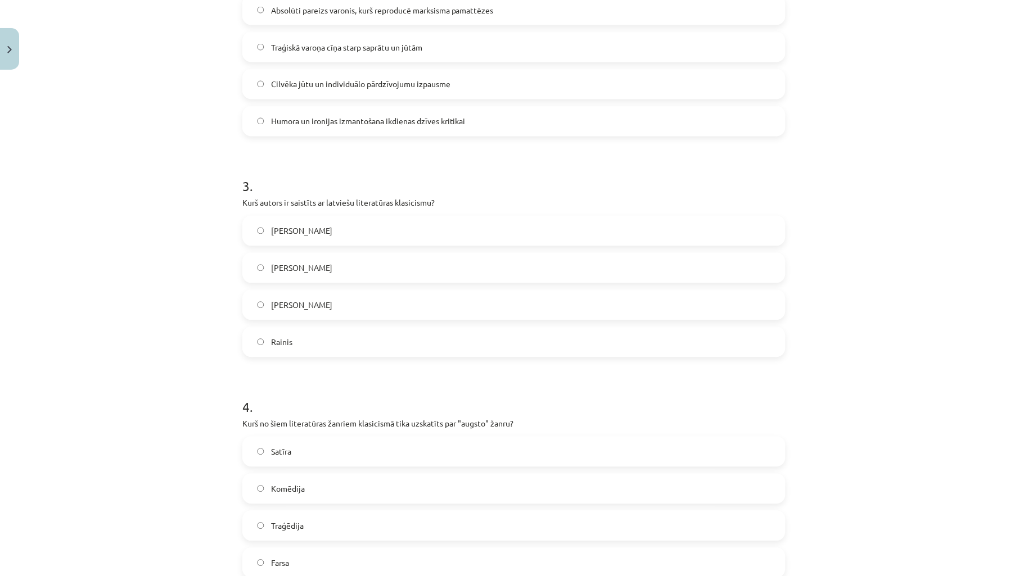
scroll to position [582, 0]
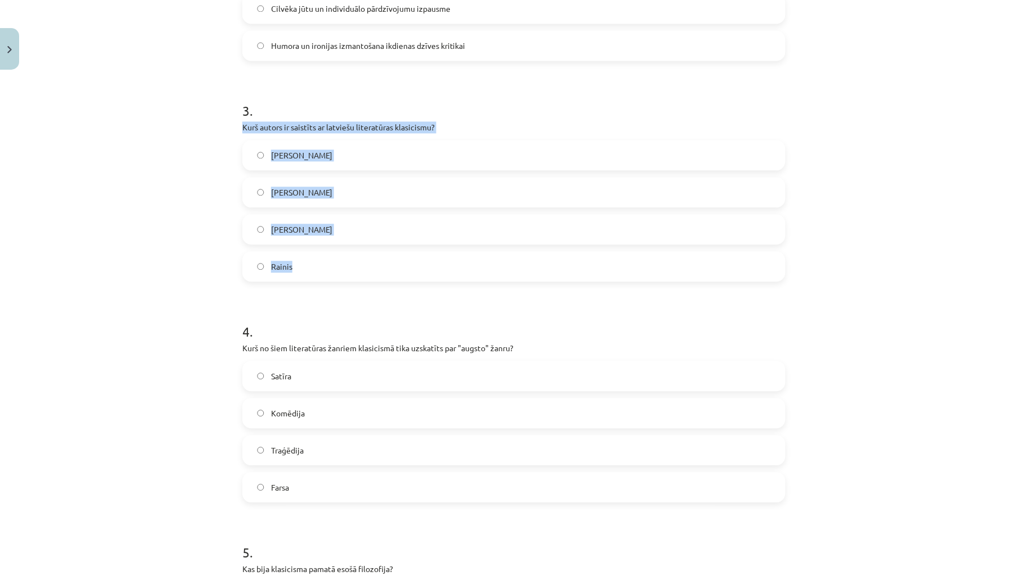
drag, startPoint x: 225, startPoint y: 120, endPoint x: 503, endPoint y: 261, distance: 311.2
click at [503, 261] on div "Mācību tēma: Literatūras i - 11. klases 1.ieskaites mācību materiāls #2 1.tēma.…" at bounding box center [514, 288] width 1028 height 576
copy div "Kurš autors ir saistīts ar latviešu literatūras klasicismu? [PERSON_NAME] [PERS…"
click at [153, 250] on div "Mācību tēma: Literatūras i - 11. klases 1.ieskaites mācību materiāls #2 1.tēma.…" at bounding box center [514, 288] width 1028 height 576
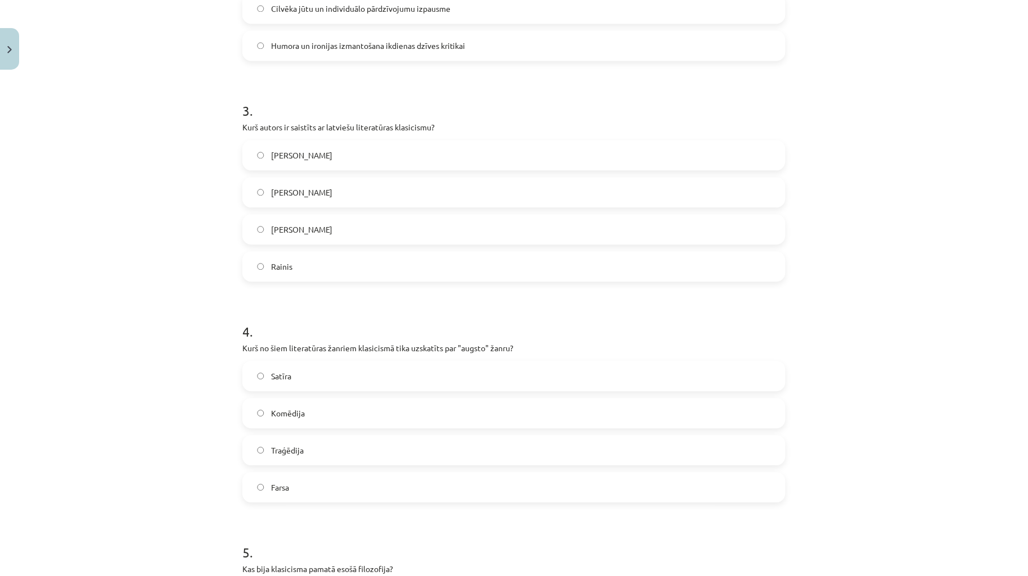
click at [332, 194] on label "[PERSON_NAME]" at bounding box center [513, 192] width 541 height 28
click at [152, 281] on div "Mācību tēma: Literatūras i - 11. klases 1.ieskaites mācību materiāls #2 1.tēma.…" at bounding box center [514, 288] width 1028 height 576
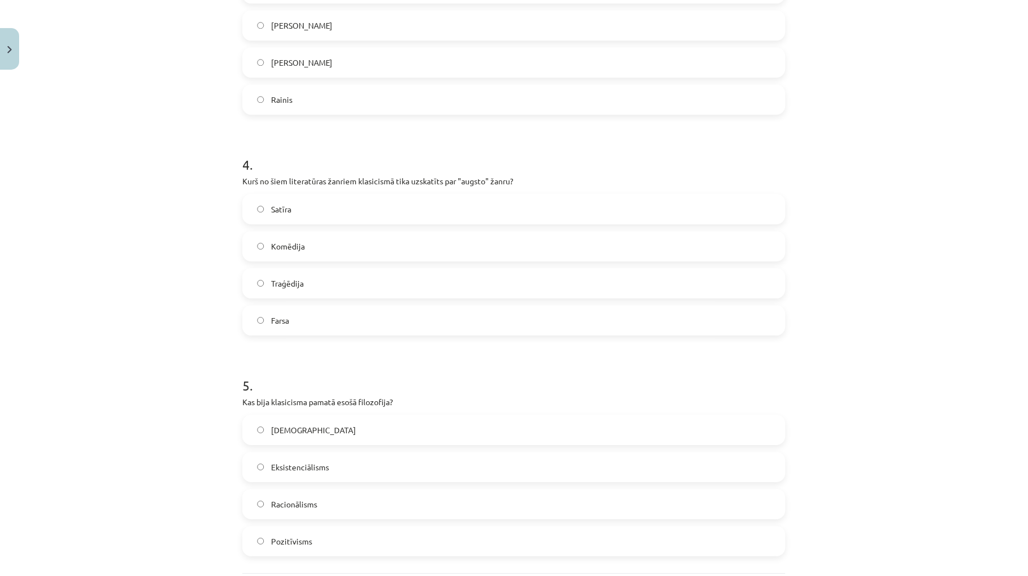
click at [426, 147] on h1 "4 ." at bounding box center [513, 154] width 543 height 35
click at [883, 188] on div "Mācību tēma: Literatūras i - 11. klases 1.ieskaites mācību materiāls #2 1.tēma.…" at bounding box center [514, 288] width 1028 height 576
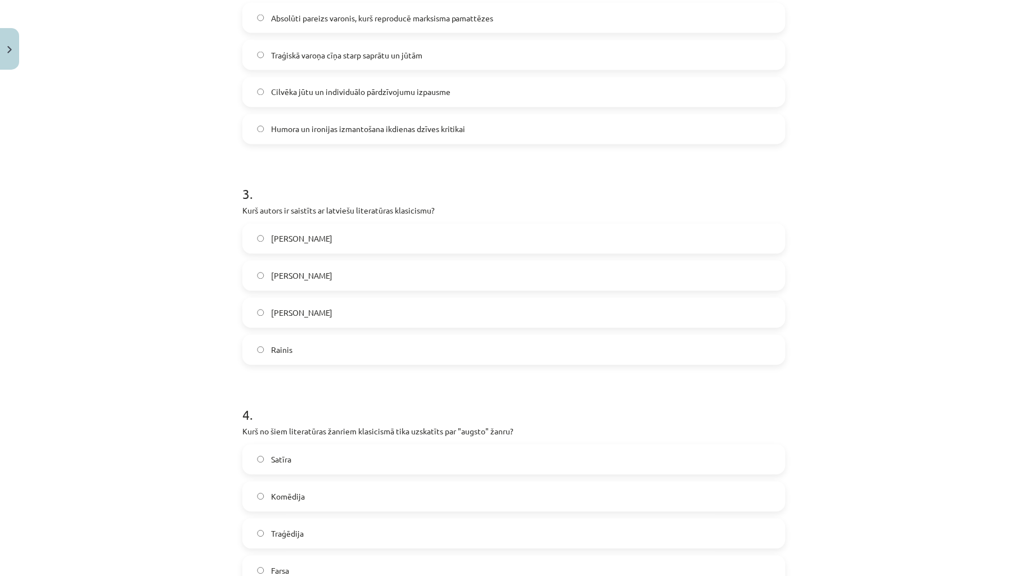
scroll to position [360, 0]
